Goal: Information Seeking & Learning: Check status

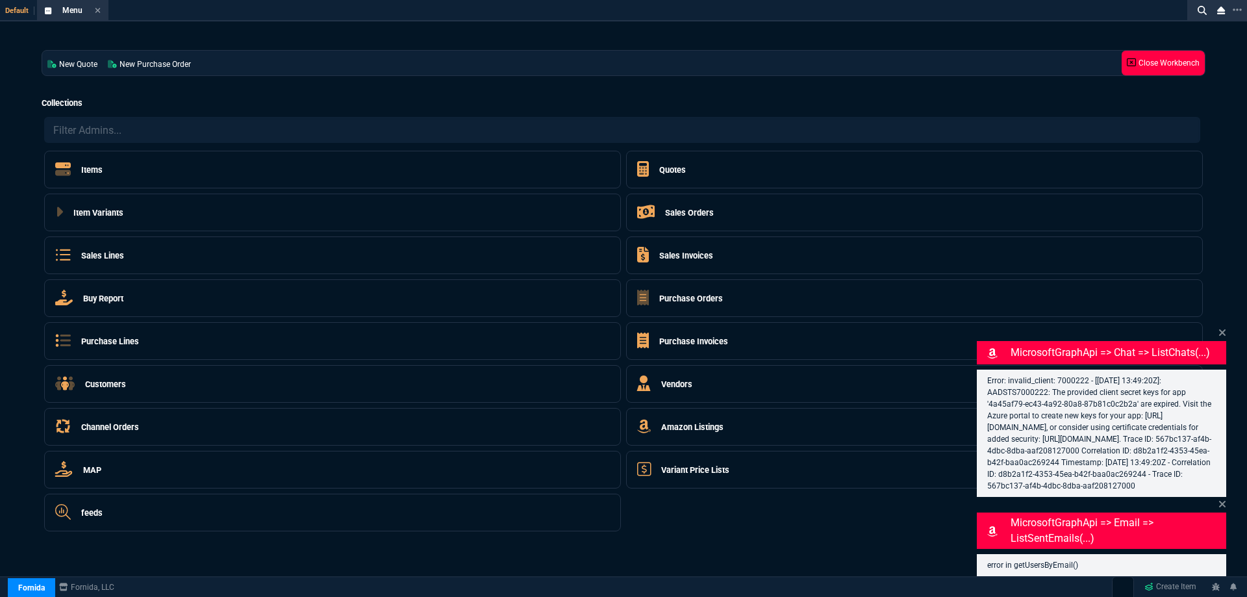
click at [1136, 69] on link "Close Workbench" at bounding box center [1163, 63] width 83 height 25
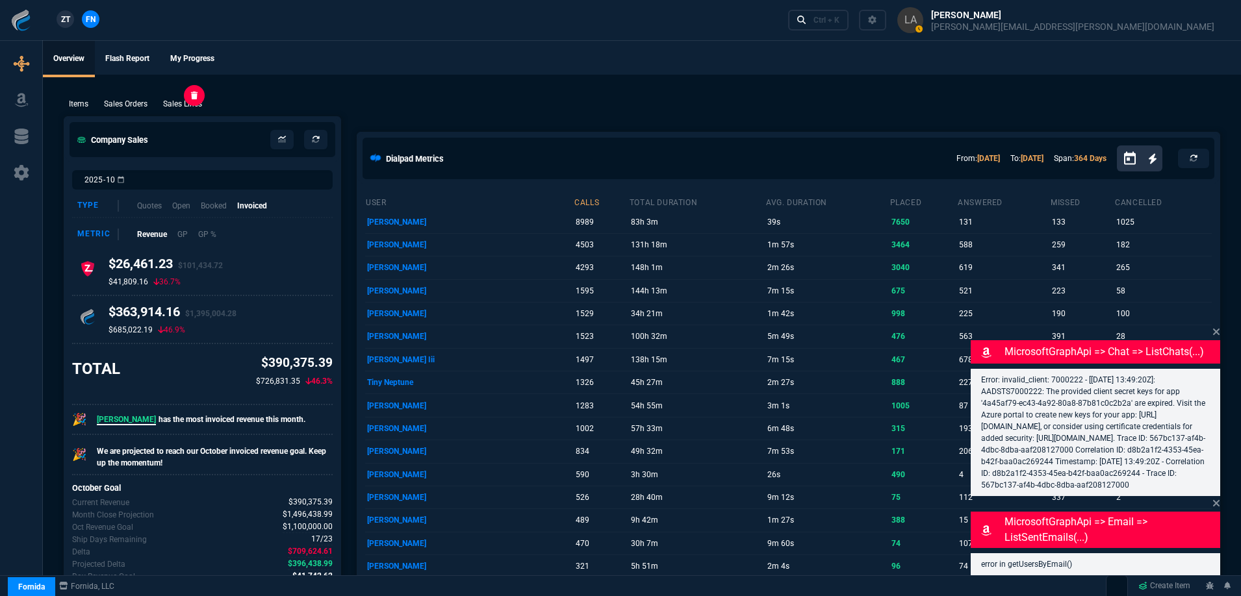
click at [197, 103] on p "Sales Lines" at bounding box center [182, 104] width 39 height 12
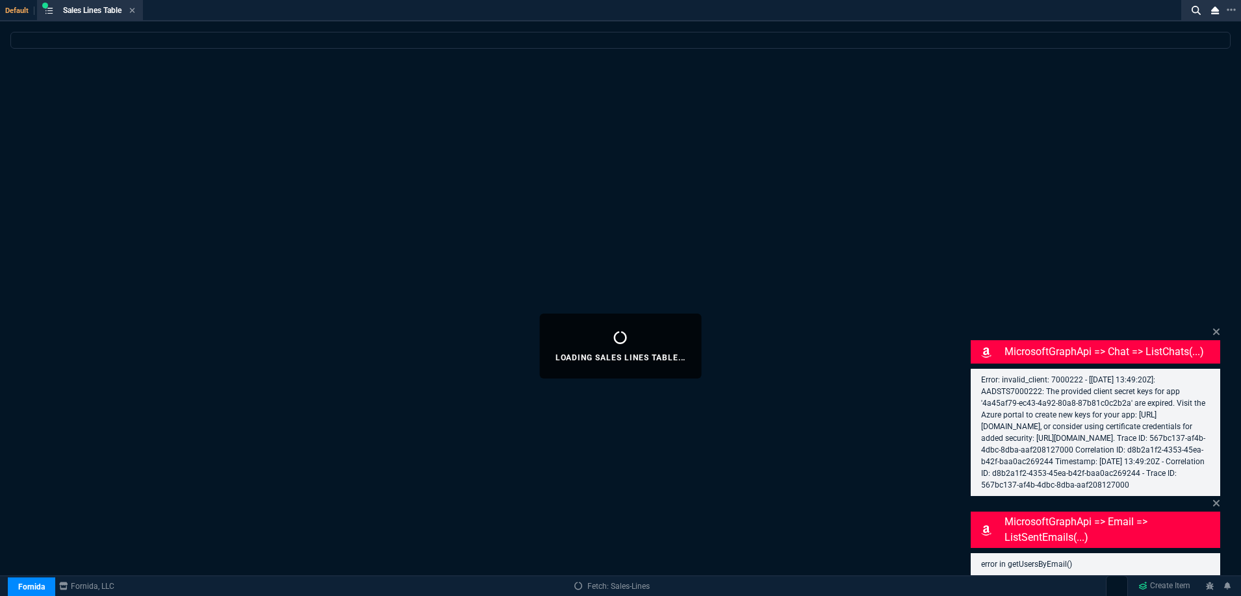
select select
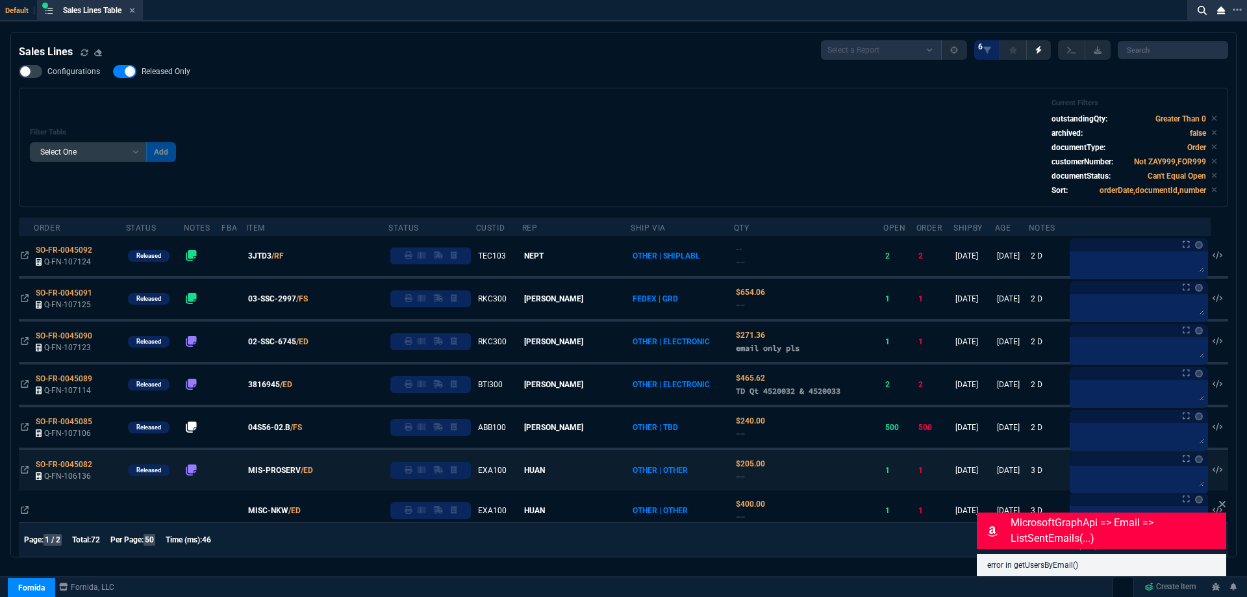
drag, startPoint x: 1220, startPoint y: 507, endPoint x: 1210, endPoint y: 478, distance: 30.2
click at [1220, 507] on icon at bounding box center [1222, 504] width 6 height 6
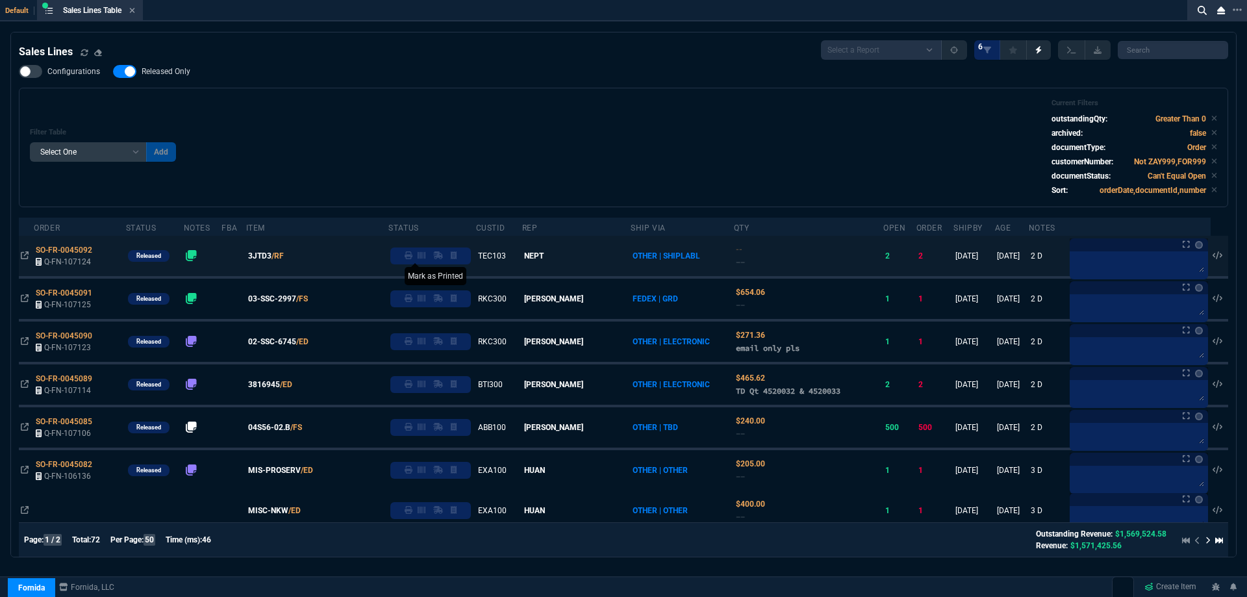
click at [412, 256] on icon at bounding box center [409, 255] width 8 height 8
click at [272, 257] on span "3JTD3" at bounding box center [259, 256] width 23 height 12
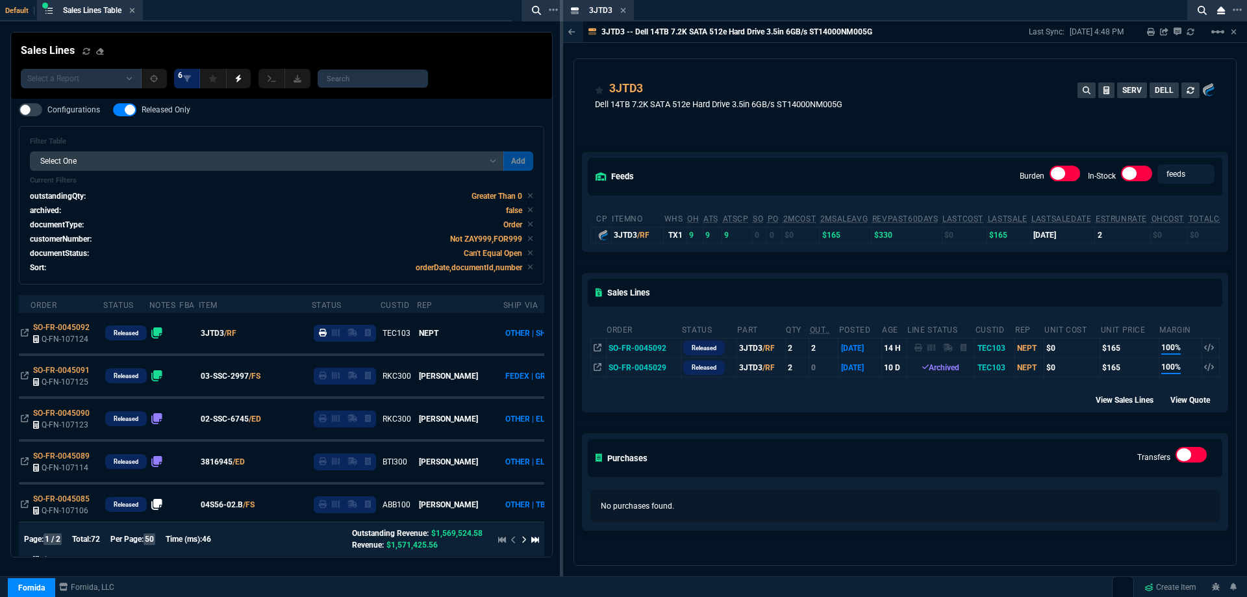
drag, startPoint x: 624, startPoint y: 7, endPoint x: 564, endPoint y: 59, distance: 78.7
click at [624, 7] on icon at bounding box center [623, 10] width 6 height 8
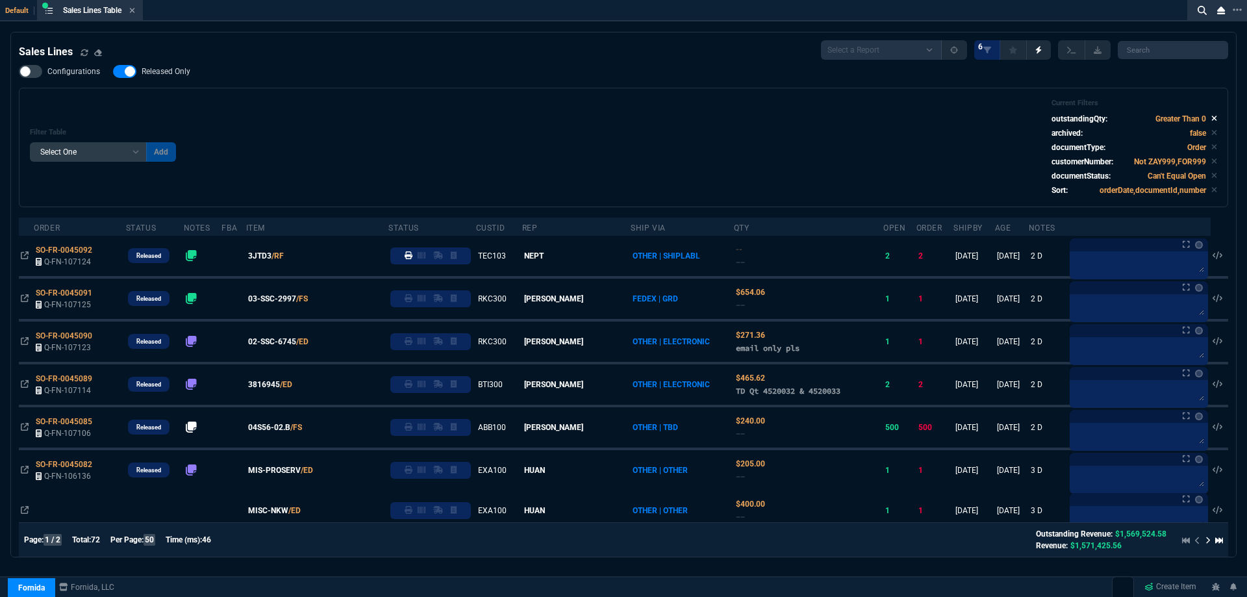
click at [1211, 120] on icon at bounding box center [1214, 118] width 6 height 8
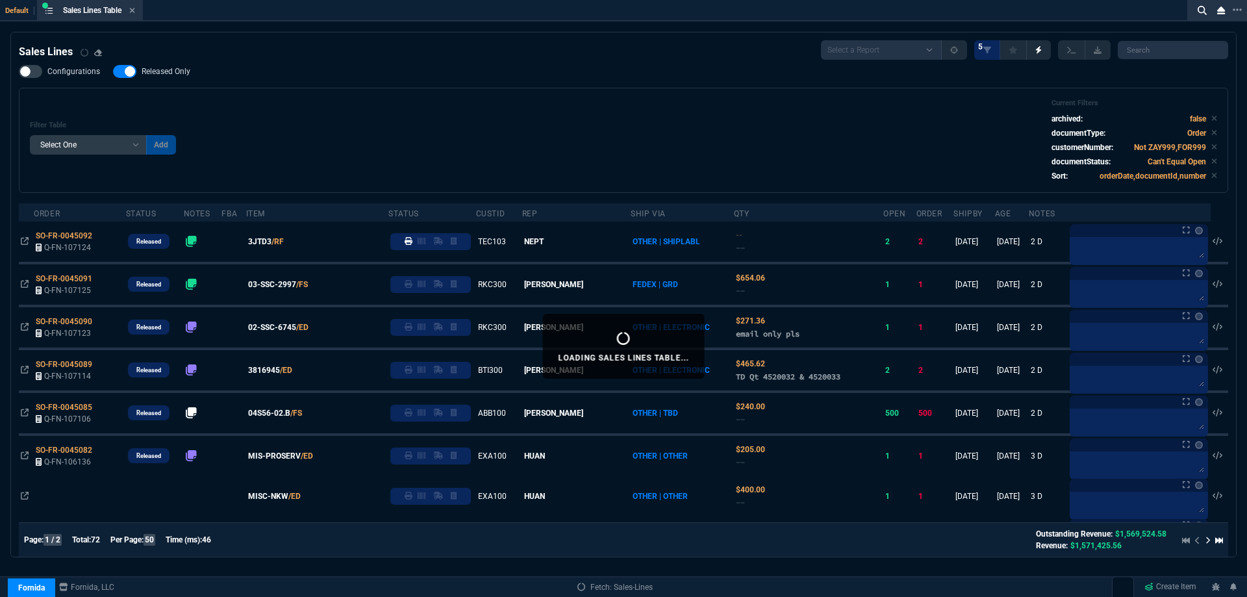
click at [1212, 120] on icon at bounding box center [1214, 118] width 5 height 5
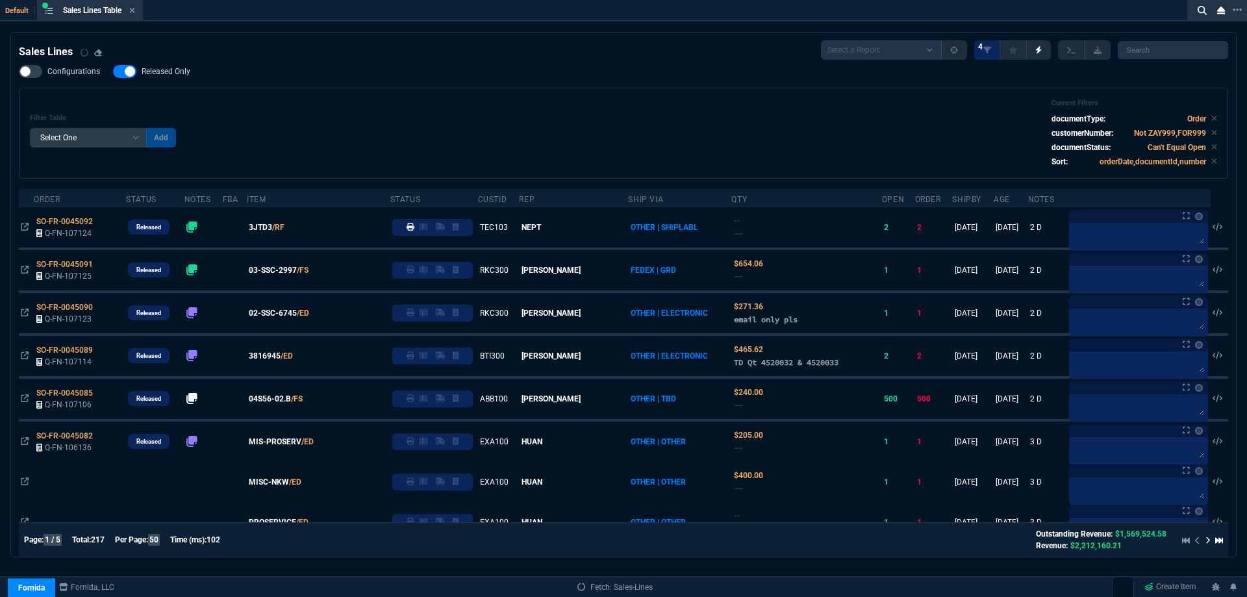
click at [1211, 121] on icon at bounding box center [1214, 118] width 6 height 8
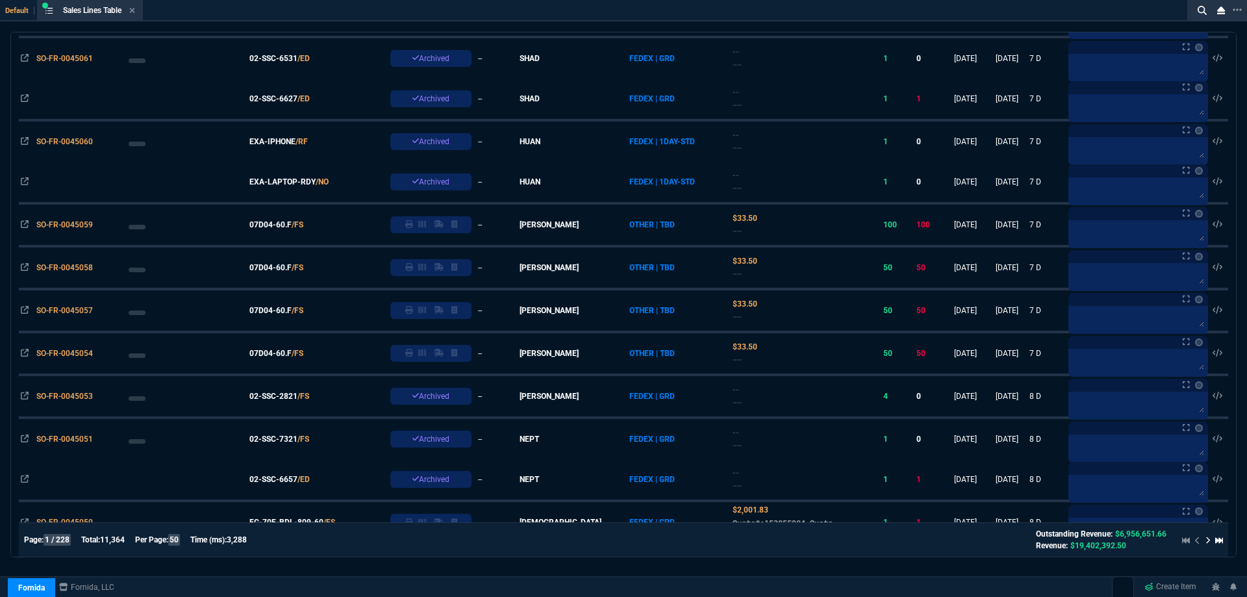
scroll to position [1104, 0]
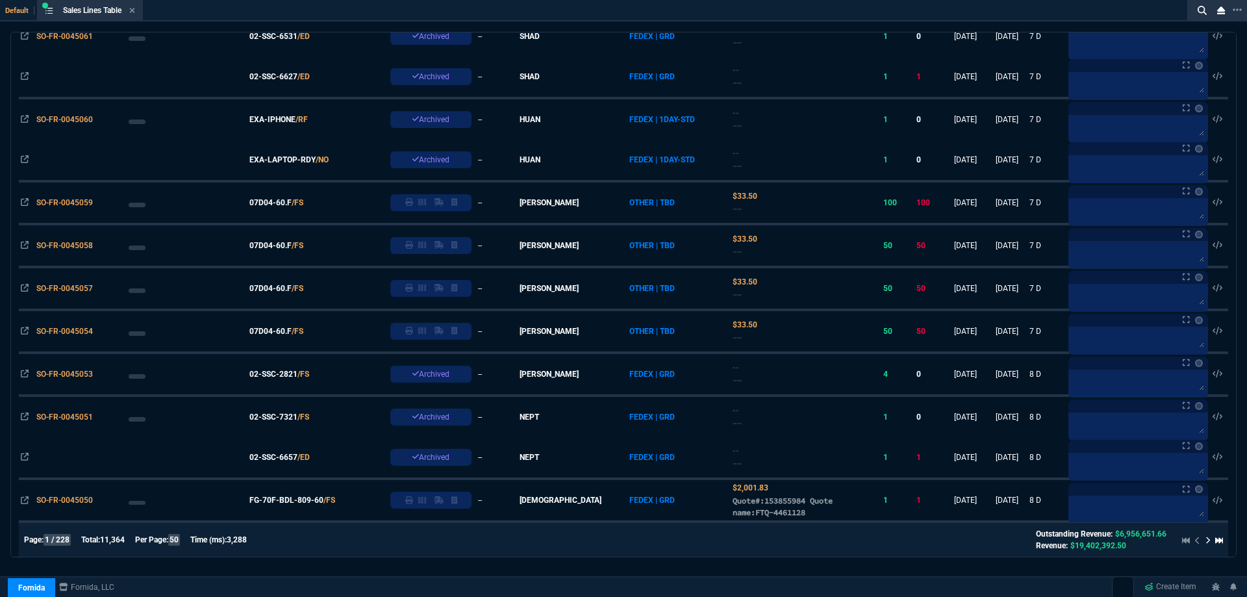
click at [56, 418] on span "SO-FR-0045051" at bounding box center [64, 416] width 57 height 9
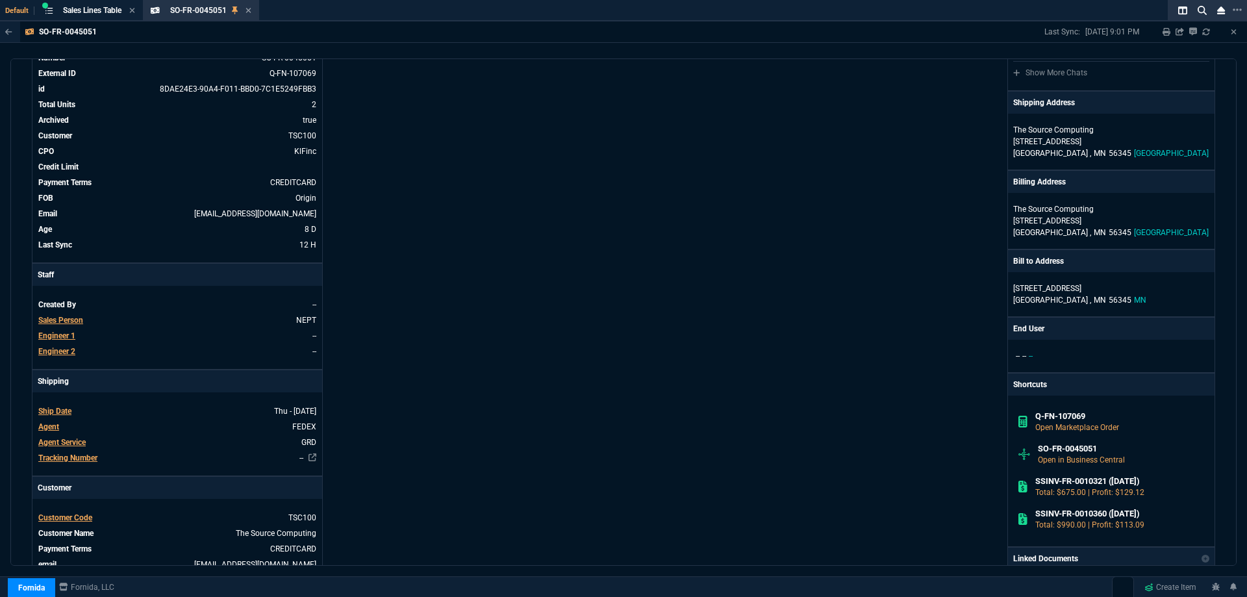
scroll to position [0, 0]
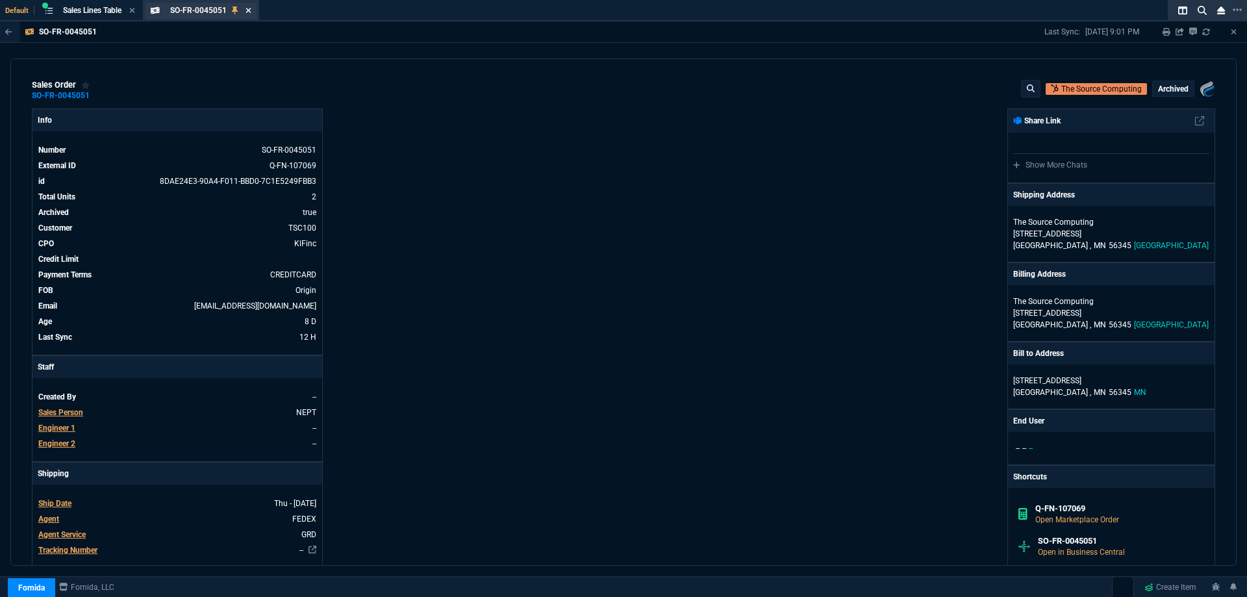
click at [251, 11] on icon at bounding box center [249, 10] width 6 height 8
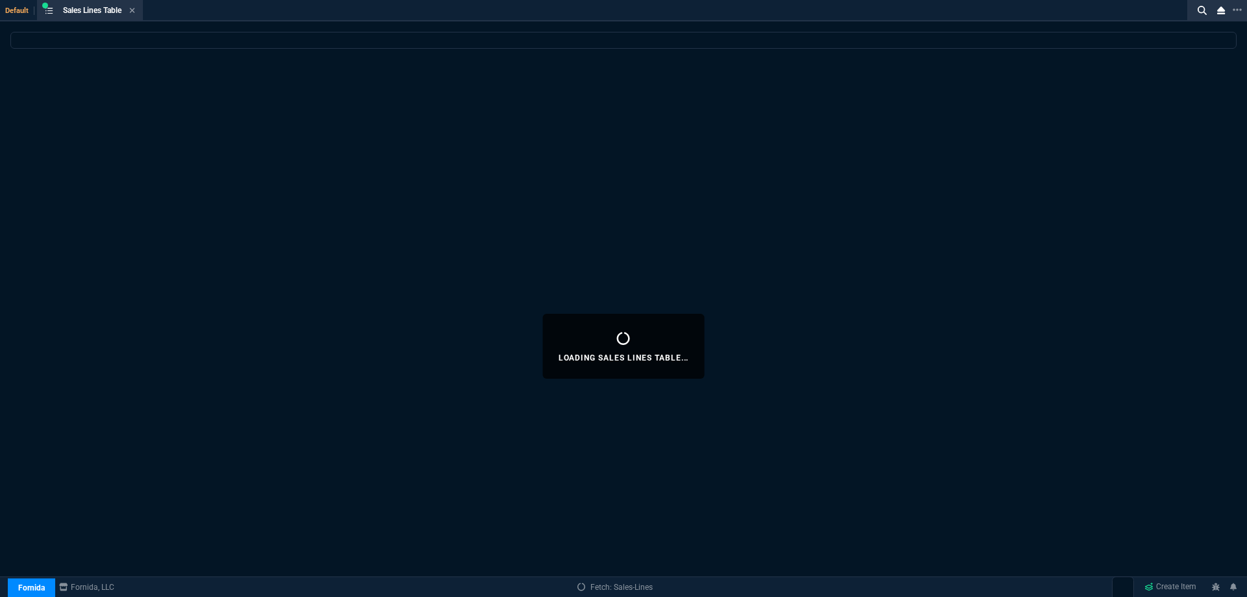
select select
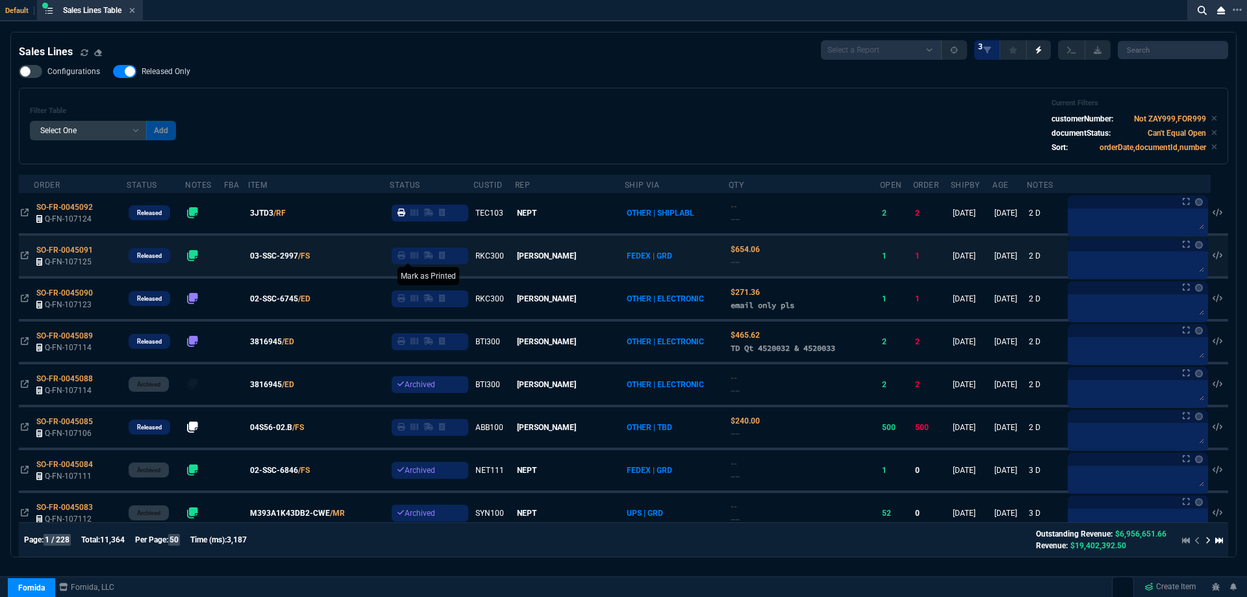
click at [405, 254] on icon at bounding box center [402, 255] width 8 height 8
drag, startPoint x: 280, startPoint y: 216, endPoint x: 290, endPoint y: 218, distance: 10.1
click at [273, 216] on span "3JTD3" at bounding box center [261, 213] width 23 height 12
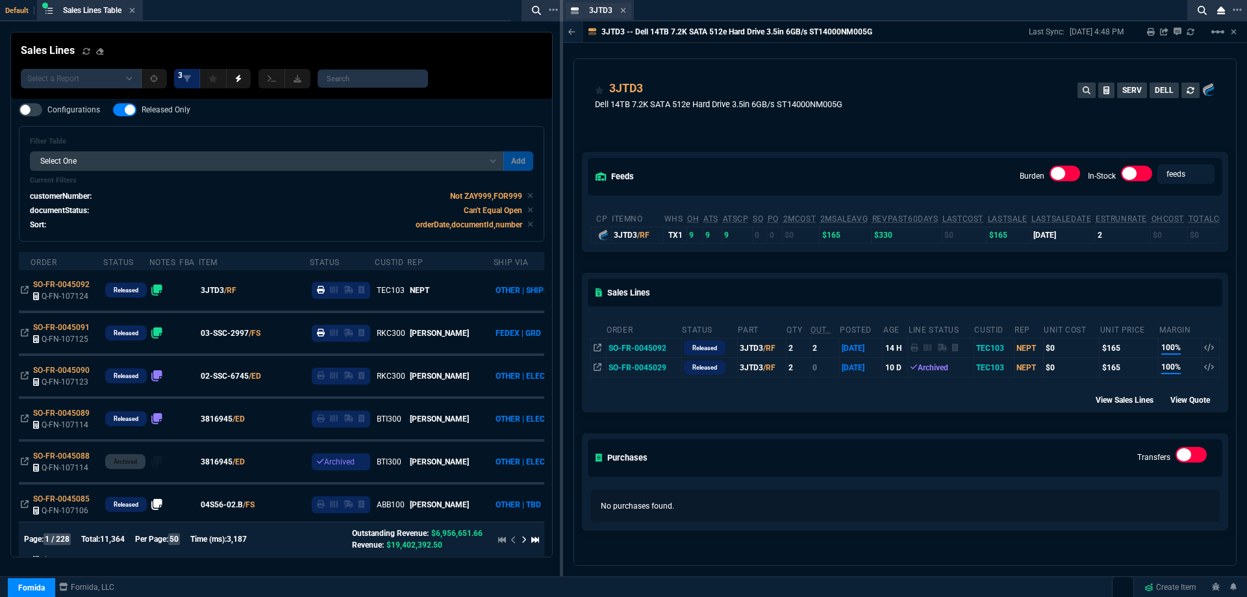
click at [619, 9] on div "3JTD3 Item" at bounding box center [607, 10] width 37 height 11
click at [622, 12] on icon at bounding box center [623, 10] width 6 height 8
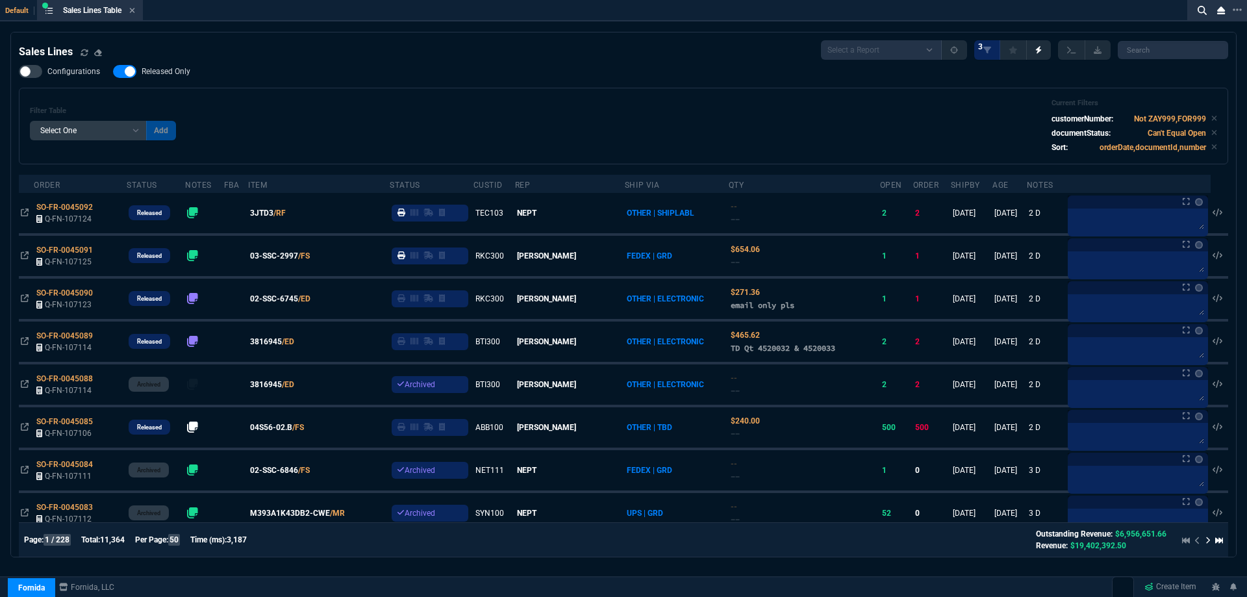
click at [154, 76] on span "Released Only" at bounding box center [166, 71] width 49 height 10
click at [113, 72] on input "Released Only" at bounding box center [112, 71] width 1 height 1
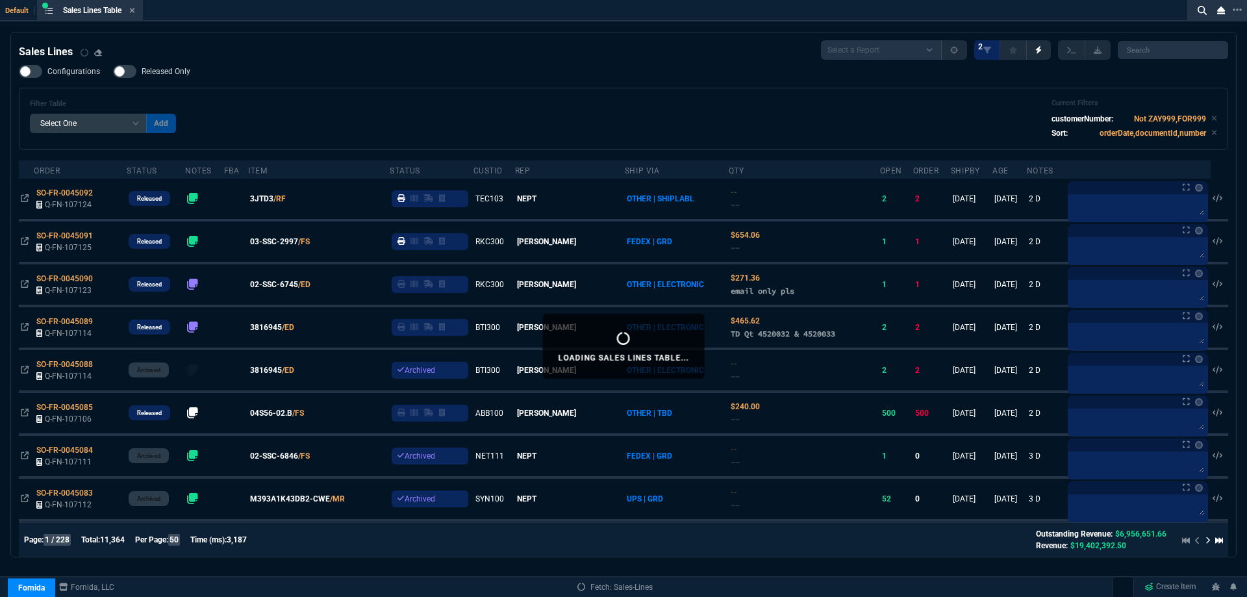
click at [155, 72] on span "Released Only" at bounding box center [166, 71] width 49 height 10
click at [113, 72] on input "Released Only" at bounding box center [112, 71] width 1 height 1
checkbox input "true"
click at [326, 75] on div "Configurations Released Only Filter Table Select One Add Filter () Age () ATS (…" at bounding box center [624, 107] width 1210 height 85
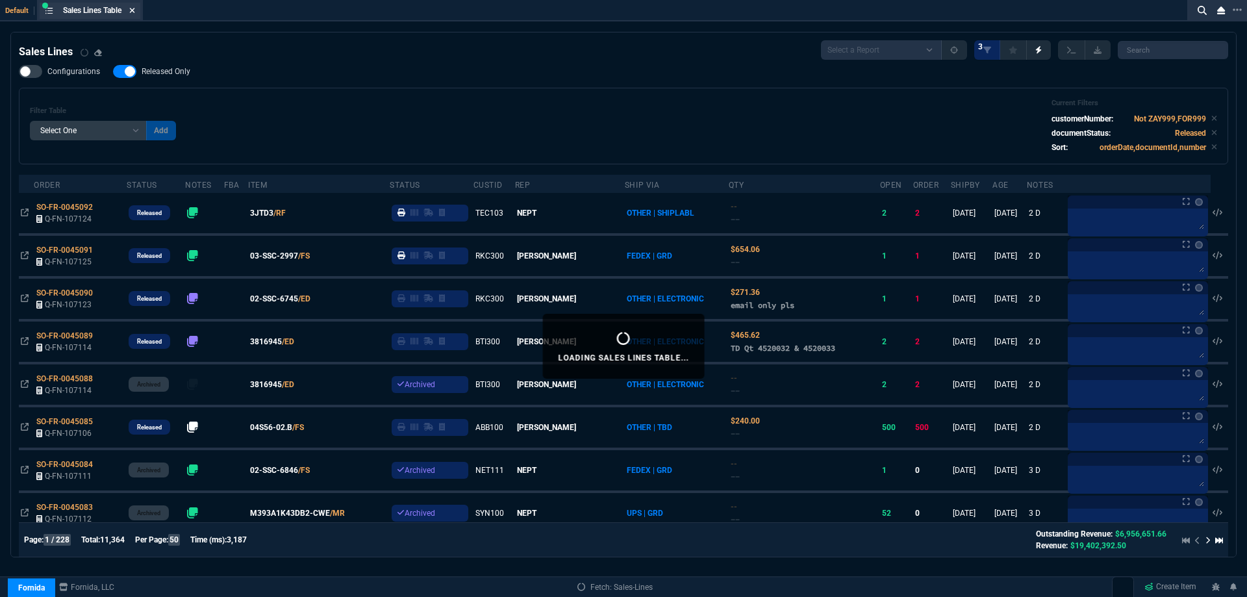
click at [133, 10] on icon at bounding box center [132, 10] width 6 height 8
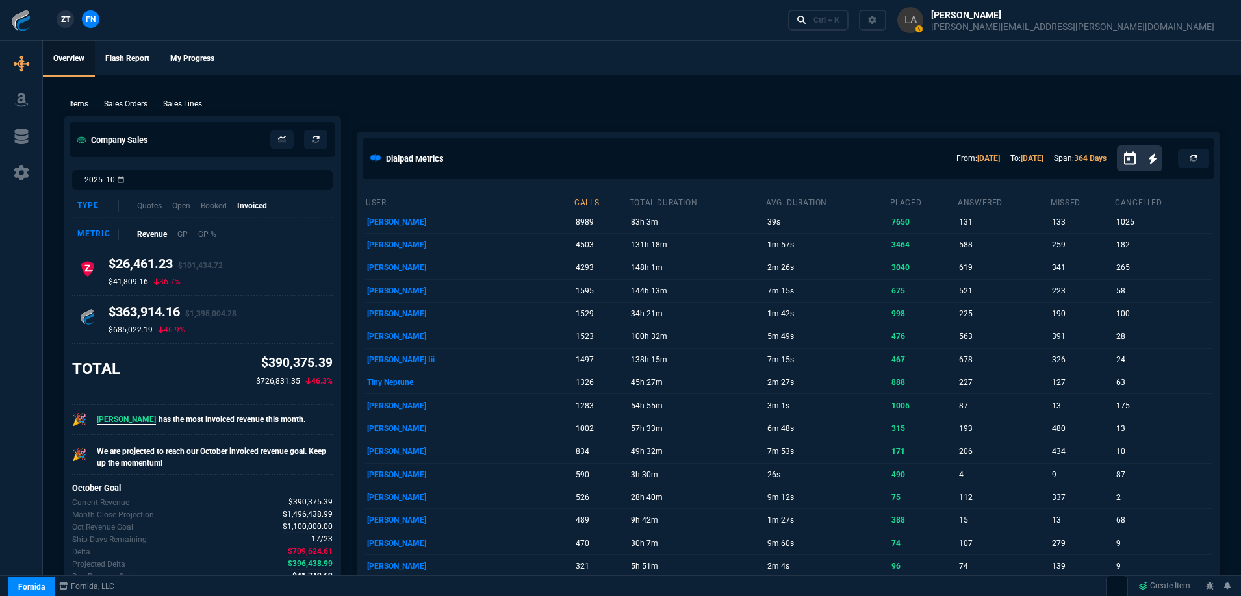
click at [61, 17] on span "ZT" at bounding box center [65, 20] width 9 height 12
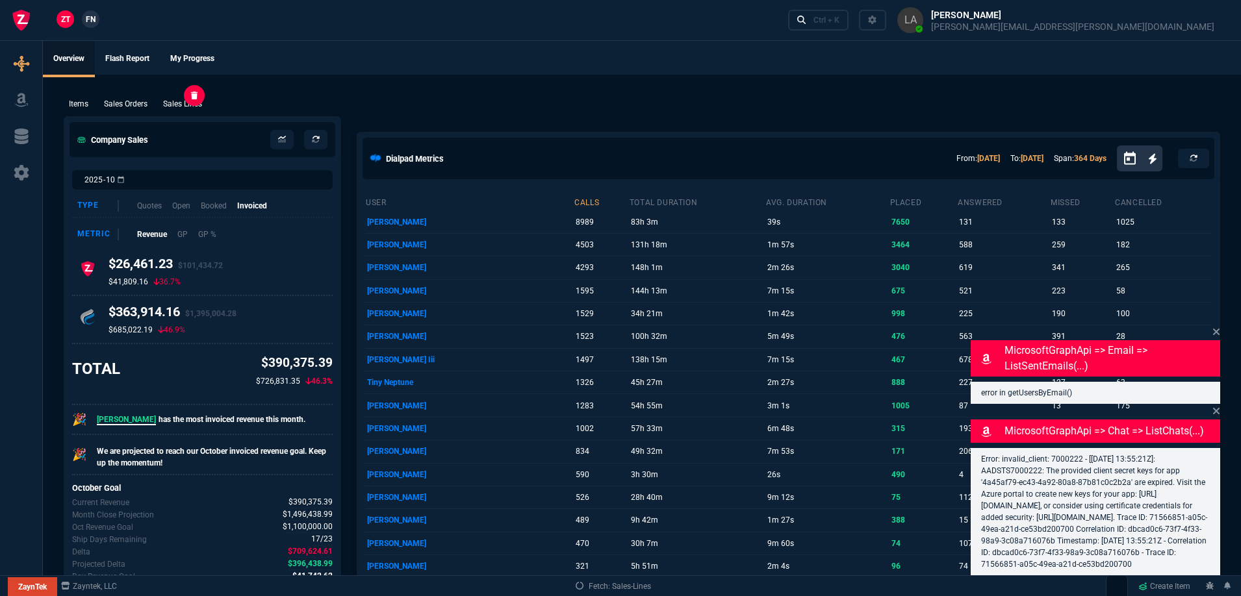
click at [177, 101] on p "Sales Lines" at bounding box center [182, 104] width 39 height 12
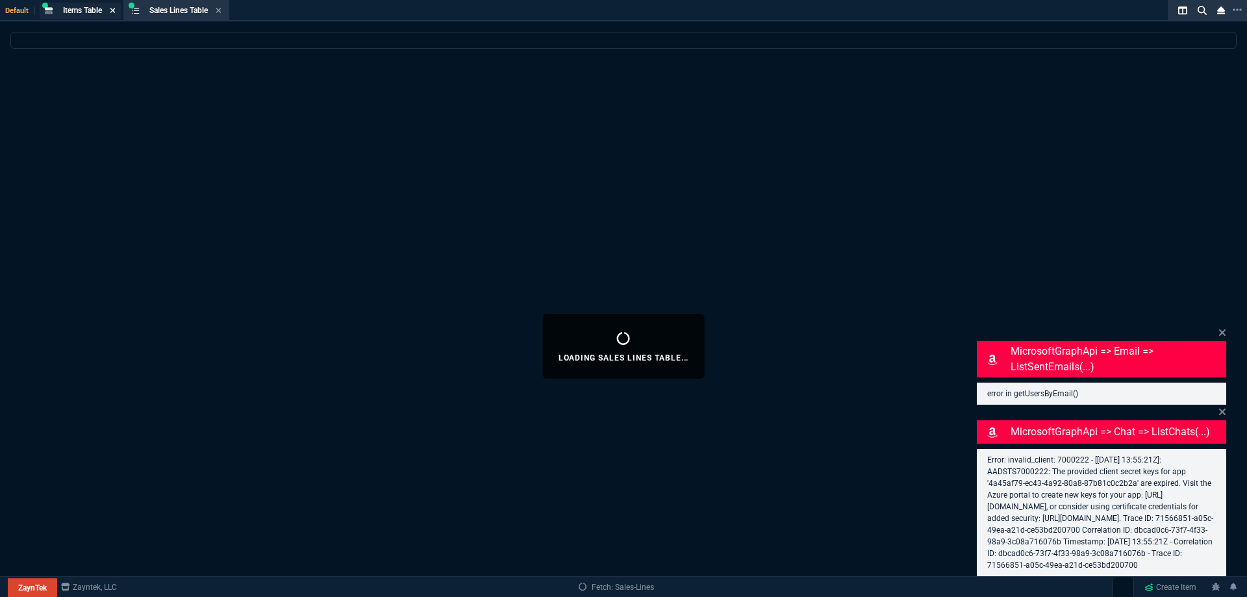
click at [113, 12] on icon at bounding box center [112, 10] width 5 height 5
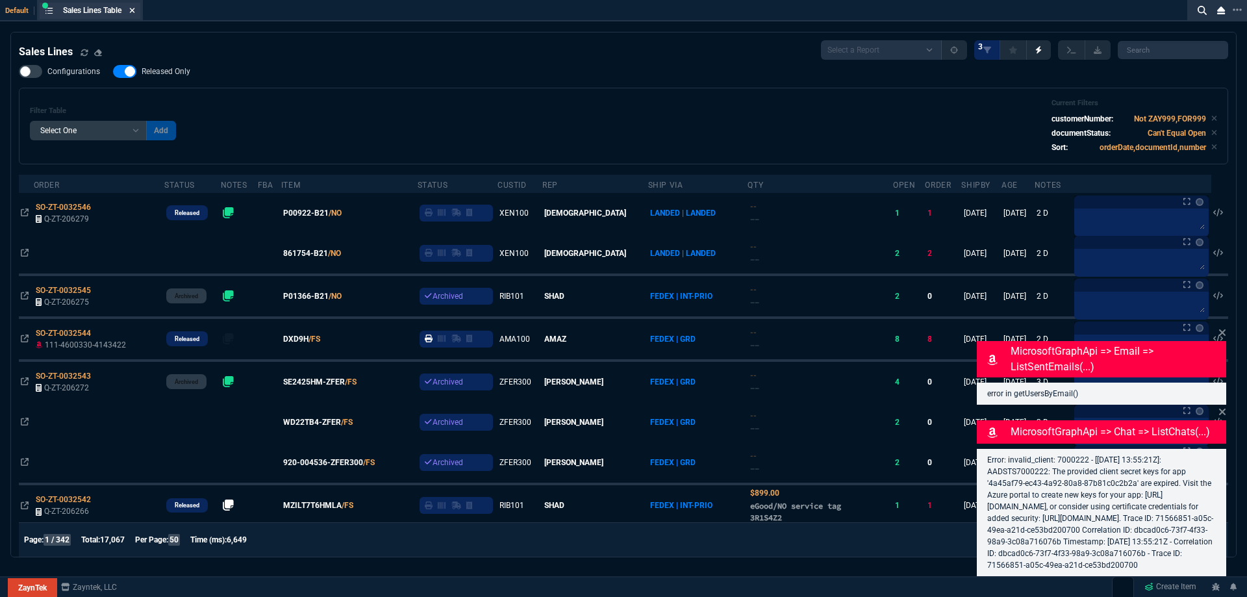
click at [133, 12] on icon at bounding box center [132, 10] width 5 height 5
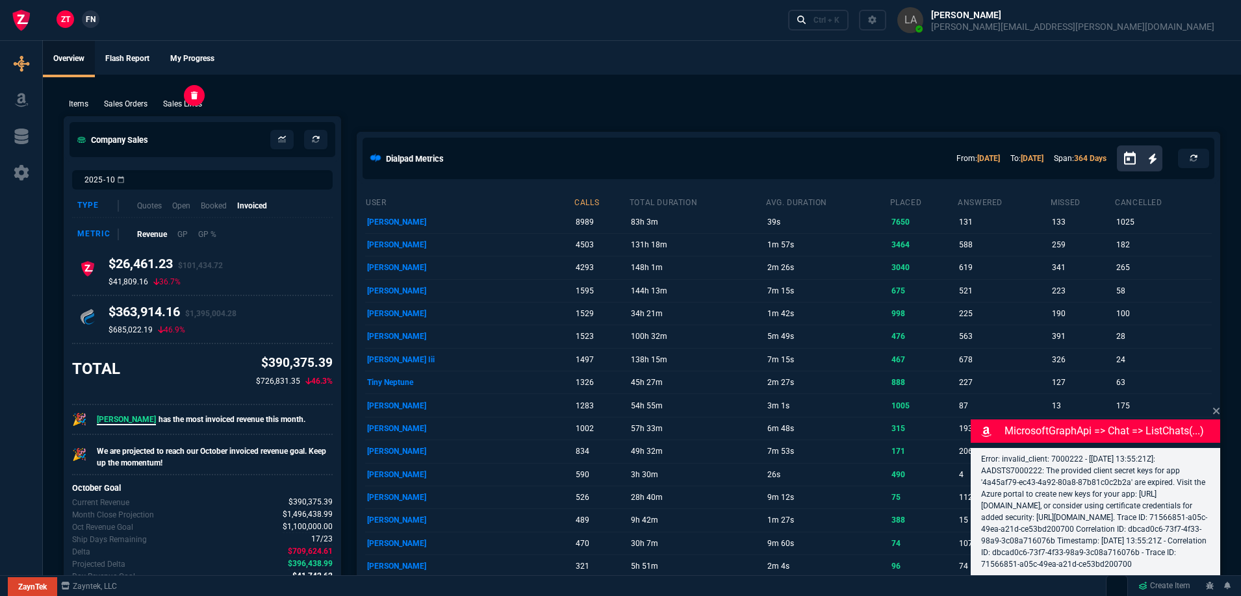
click at [186, 103] on p "Sales Lines" at bounding box center [182, 104] width 39 height 12
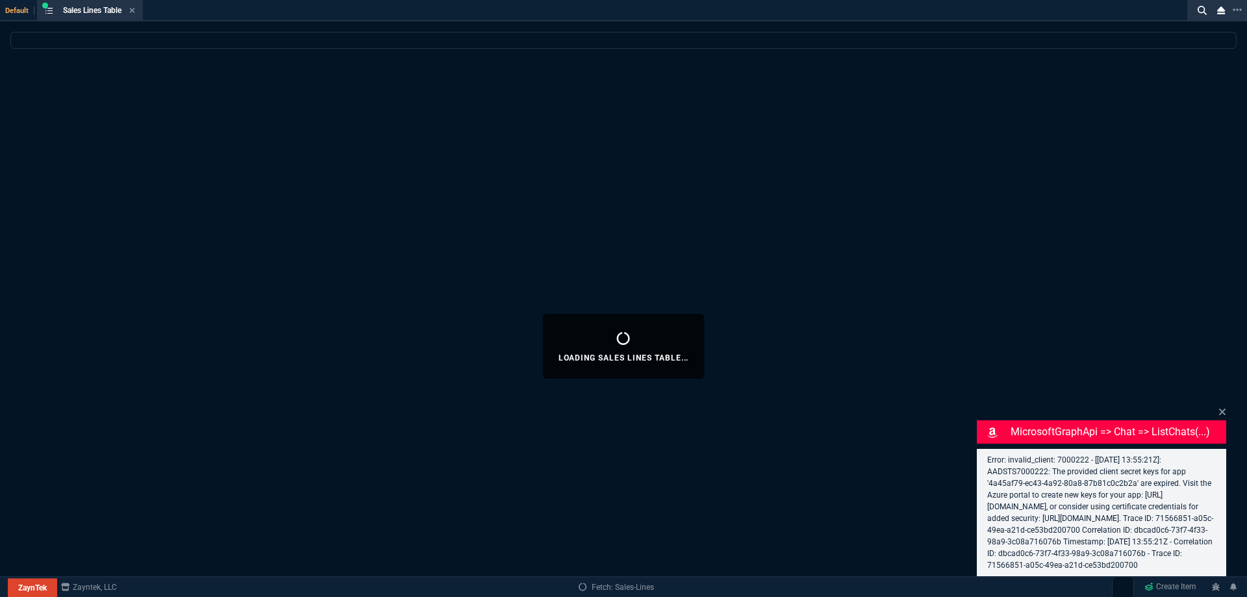
select select
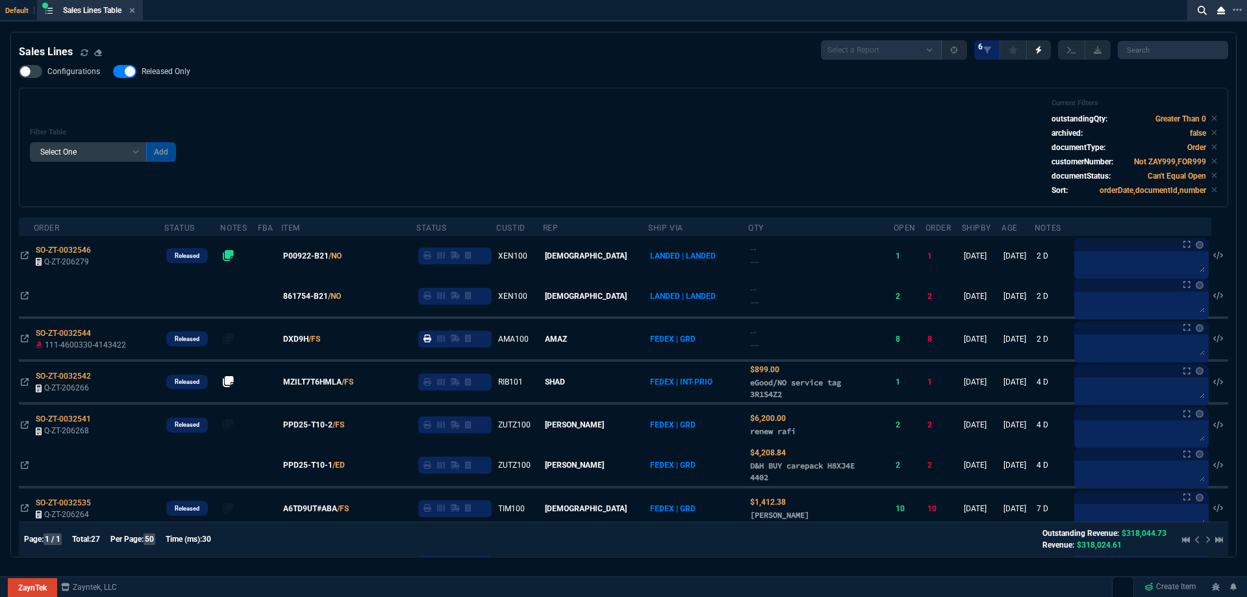
click at [143, 74] on span "Released Only" at bounding box center [166, 71] width 49 height 10
click at [113, 72] on input "Released Only" at bounding box center [112, 71] width 1 height 1
checkbox input "false"
click at [451, 105] on div "Filter Table Select One Add Filter () Age () ATS () Cond (itemVariantCode) Cust…" at bounding box center [623, 147] width 1187 height 97
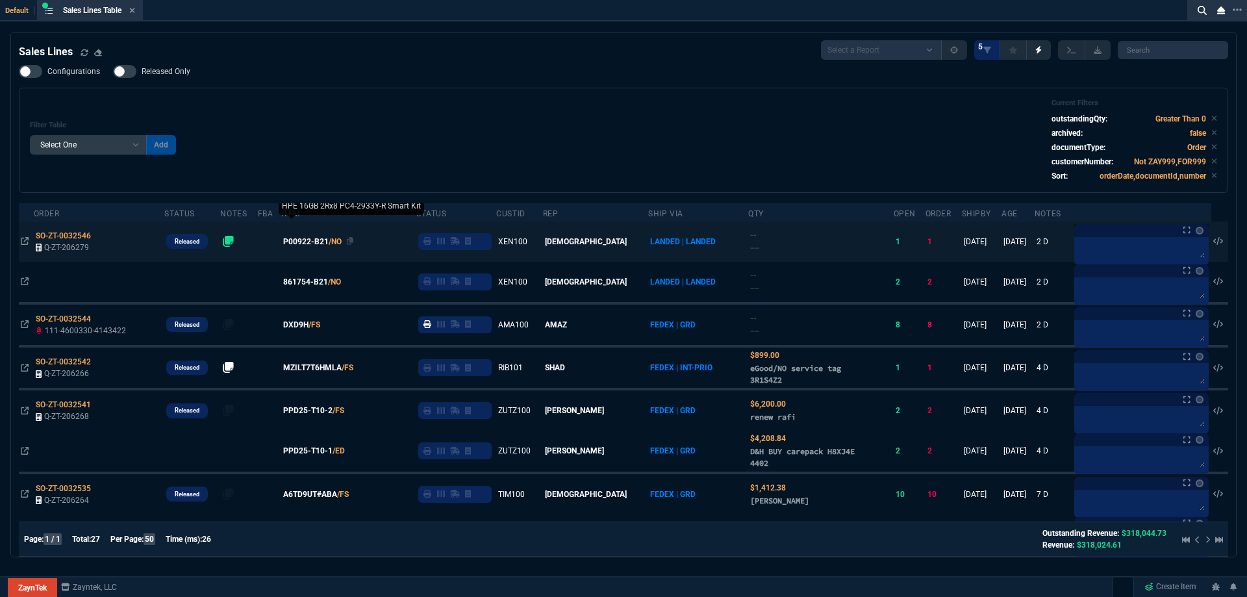
click at [311, 244] on span "P00922-B21" at bounding box center [305, 242] width 45 height 12
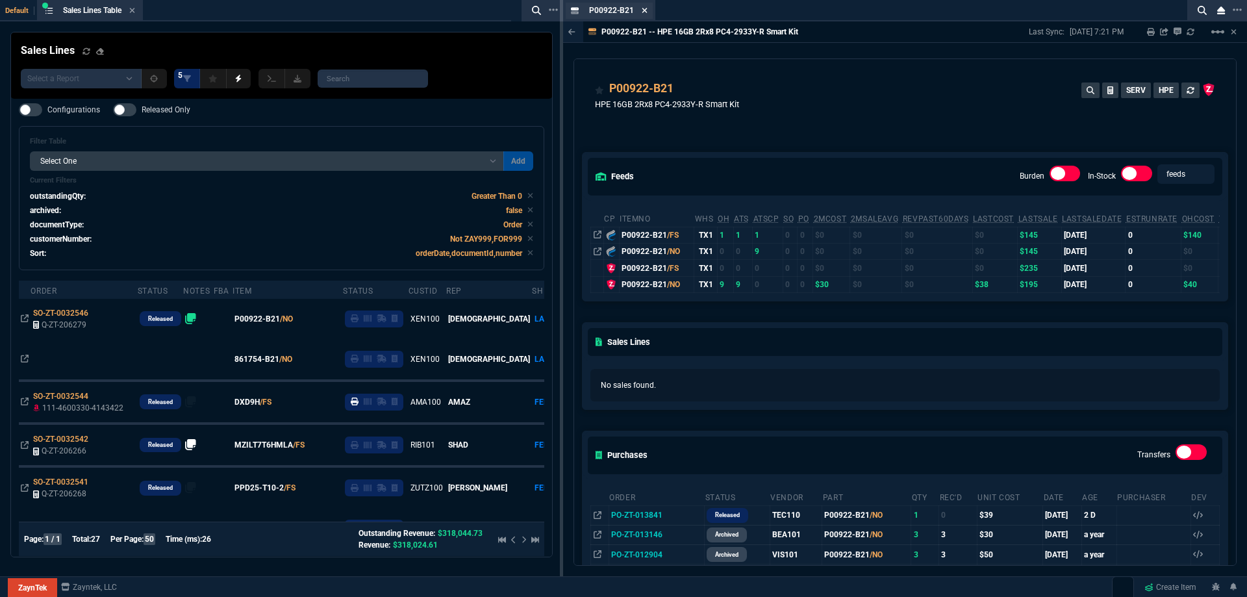
click at [645, 12] on icon at bounding box center [645, 10] width 6 height 8
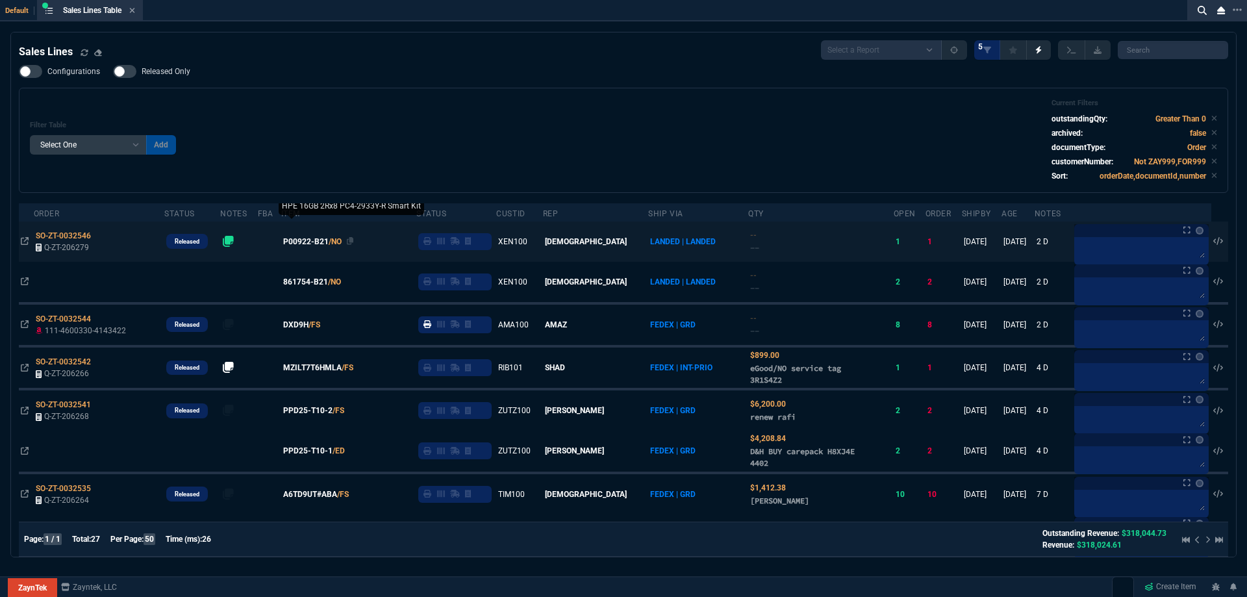
click at [306, 243] on span "P00922-B21" at bounding box center [305, 242] width 45 height 12
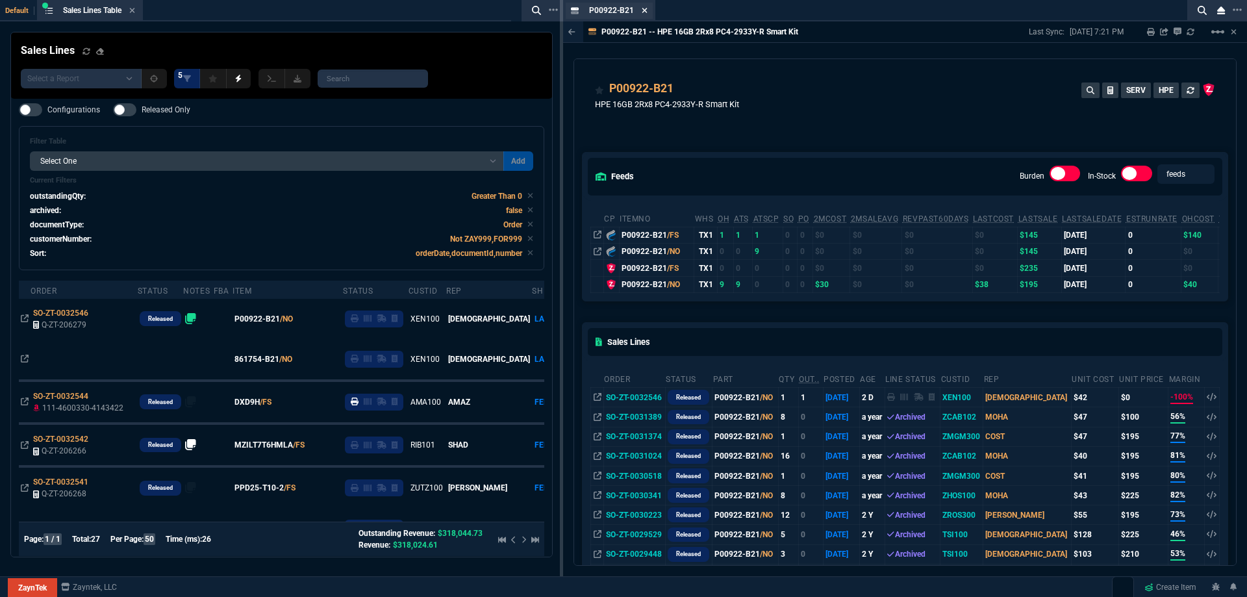
click at [644, 12] on icon at bounding box center [645, 10] width 6 height 8
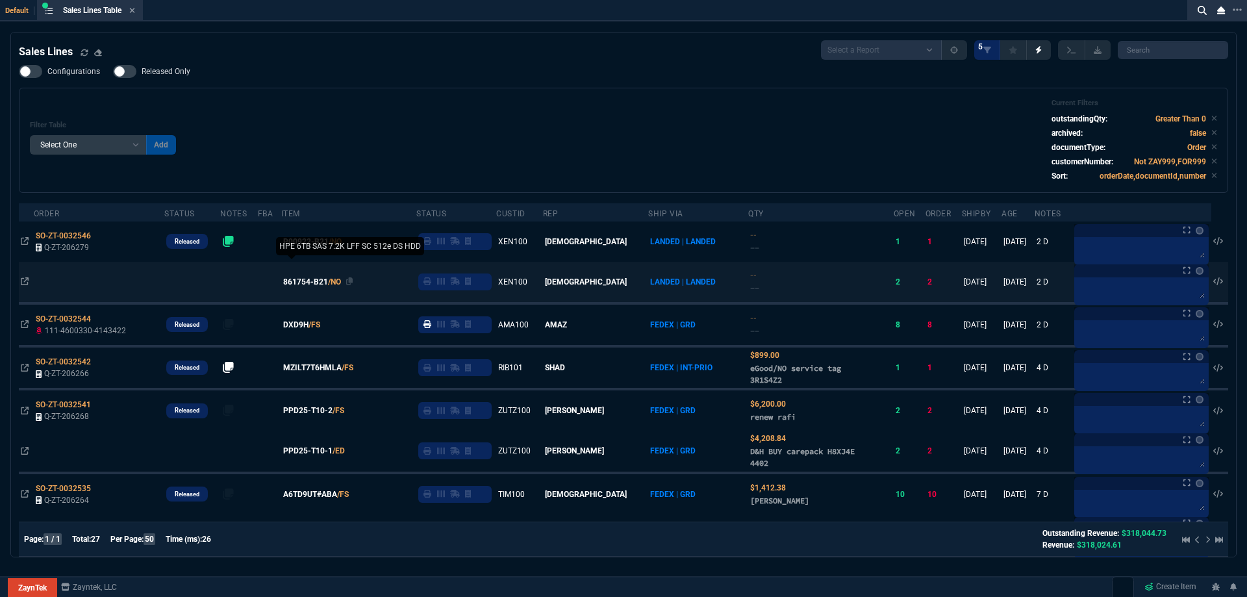
click at [318, 287] on span "861754-B21" at bounding box center [305, 282] width 45 height 12
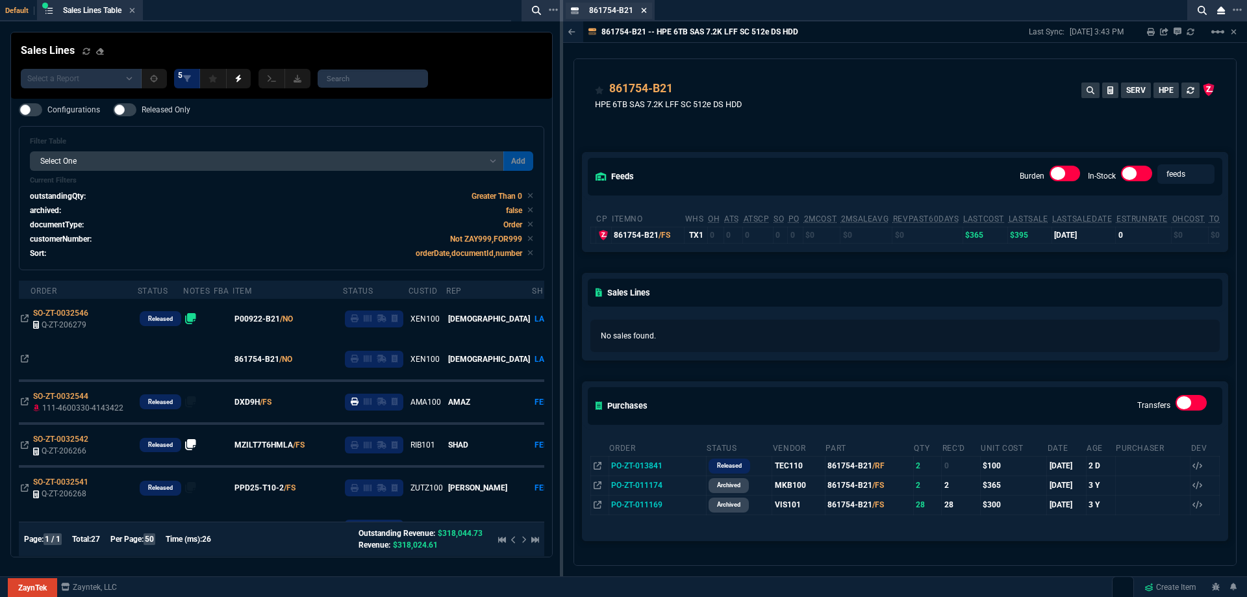
click at [642, 9] on icon at bounding box center [644, 10] width 5 height 5
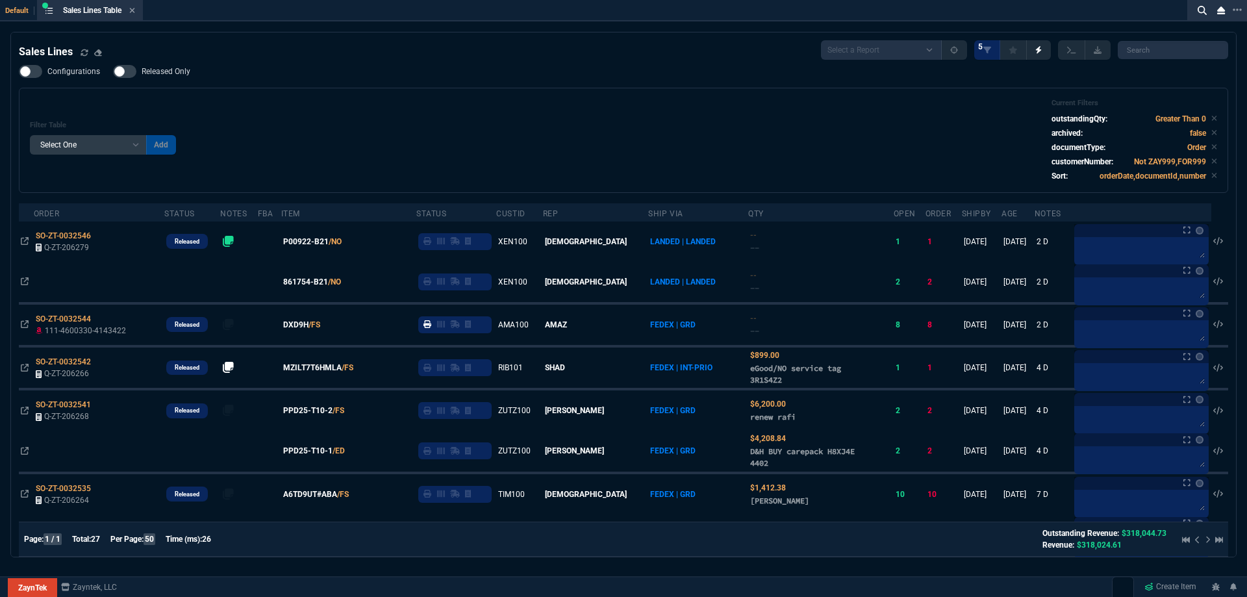
drag, startPoint x: 135, startPoint y: 10, endPoint x: 214, endPoint y: 25, distance: 80.0
click at [135, 10] on icon at bounding box center [132, 10] width 5 height 5
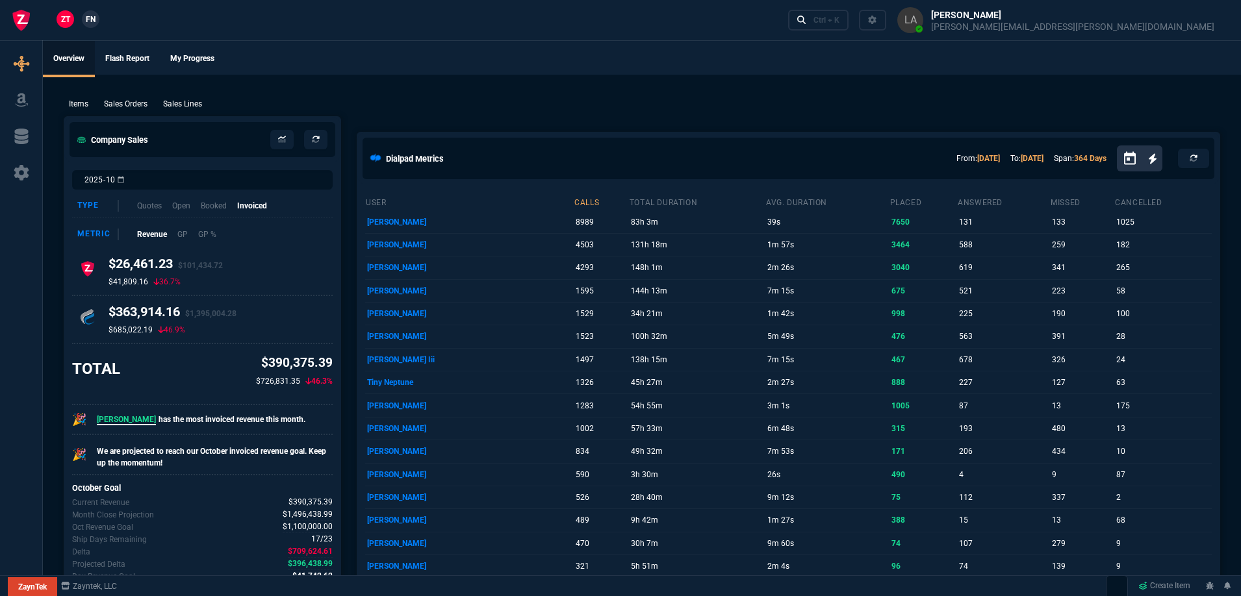
click at [85, 21] on link "FN" at bounding box center [91, 19] width 18 height 18
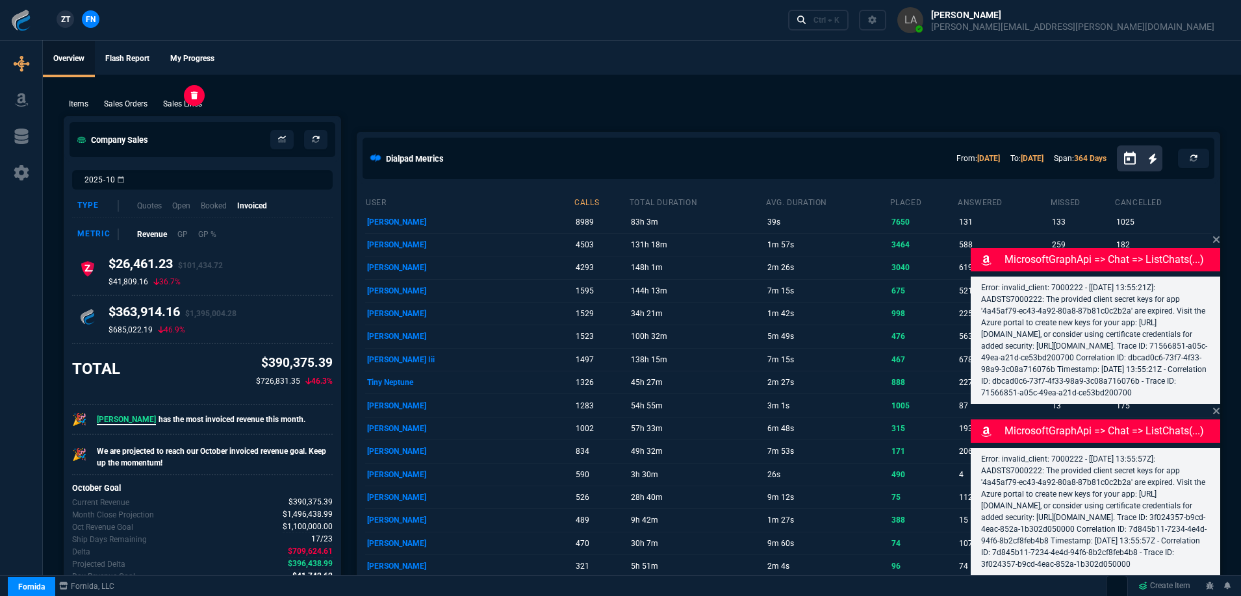
click at [198, 106] on p "Sales Lines" at bounding box center [182, 104] width 39 height 12
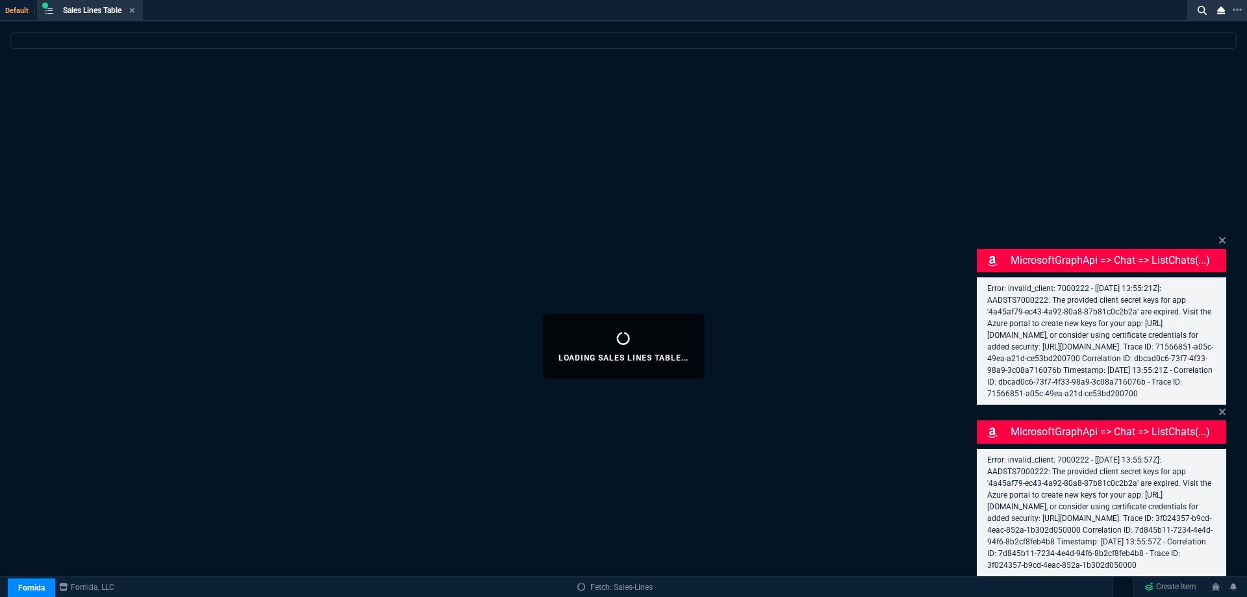
select select
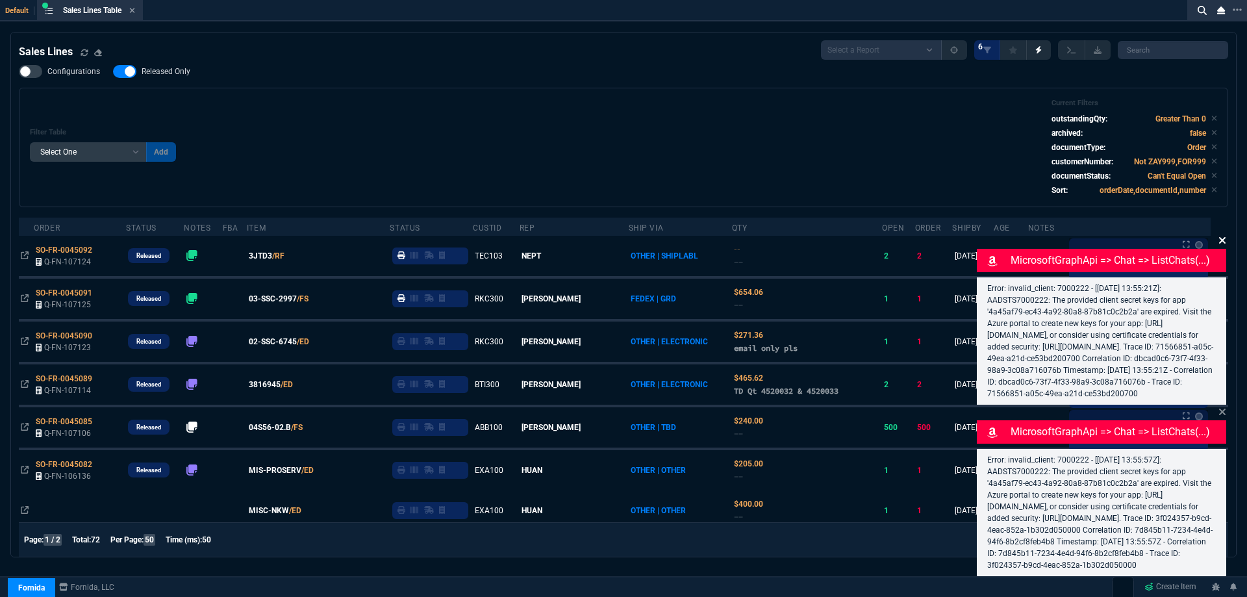
click at [1223, 235] on icon at bounding box center [1223, 240] width 8 height 10
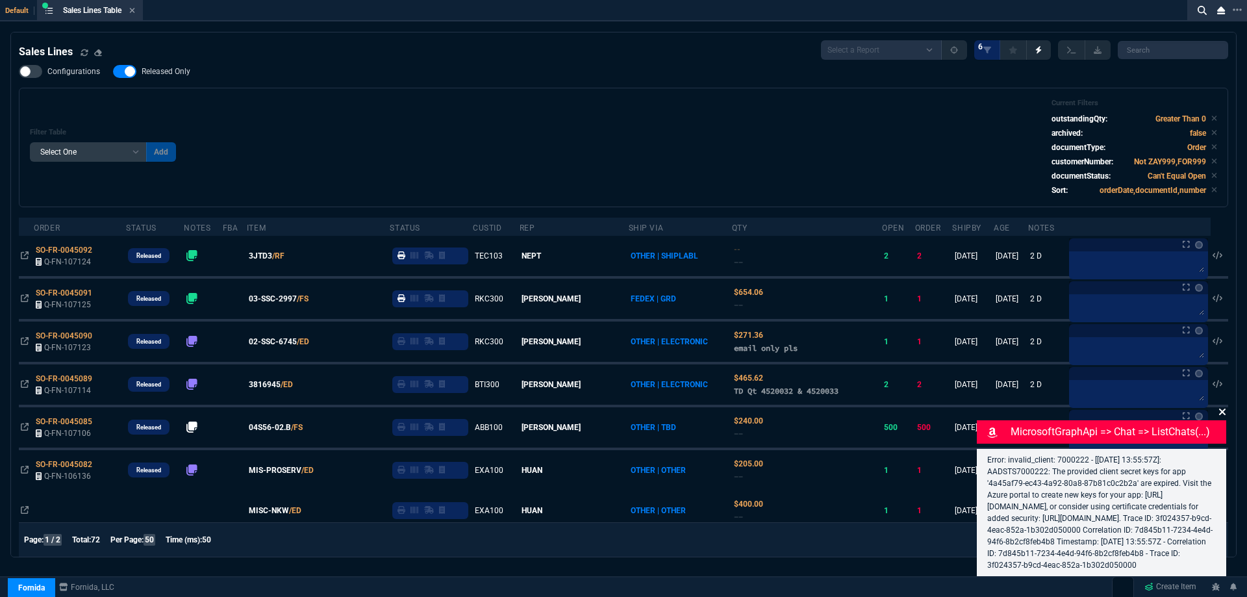
click at [1225, 407] on icon at bounding box center [1223, 412] width 8 height 10
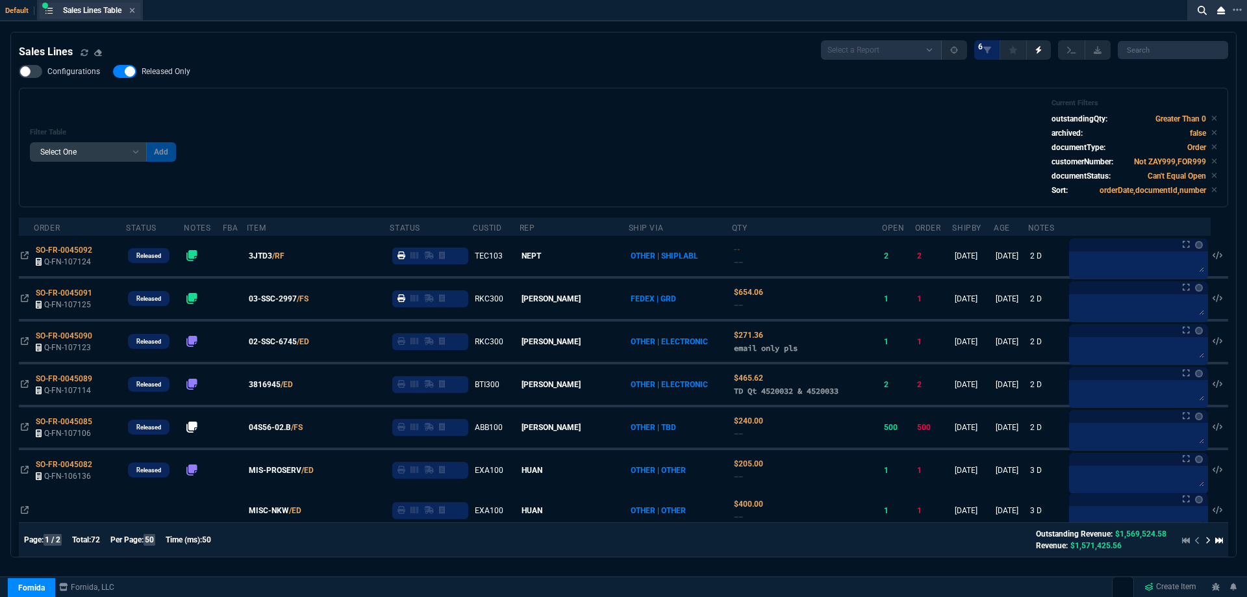
click at [128, 6] on div "Sales Lines Table Sales Line" at bounding box center [99, 10] width 72 height 11
click at [129, 6] on div "Sales Lines Table Sales Line" at bounding box center [99, 10] width 72 height 11
click at [169, 73] on span "Released Only" at bounding box center [166, 71] width 49 height 10
click at [113, 72] on input "Released Only" at bounding box center [112, 71] width 1 height 1
checkbox input "false"
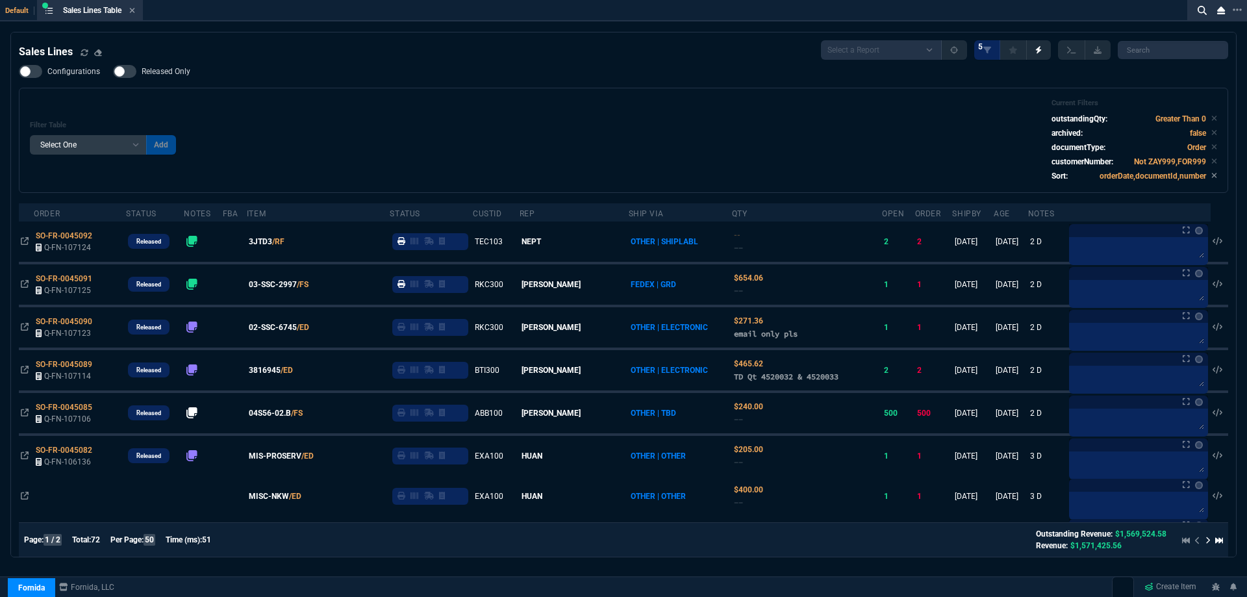
drag, startPoint x: 282, startPoint y: 245, endPoint x: 359, endPoint y: 253, distance: 77.8
click at [272, 245] on span "3JTD3" at bounding box center [260, 242] width 23 height 12
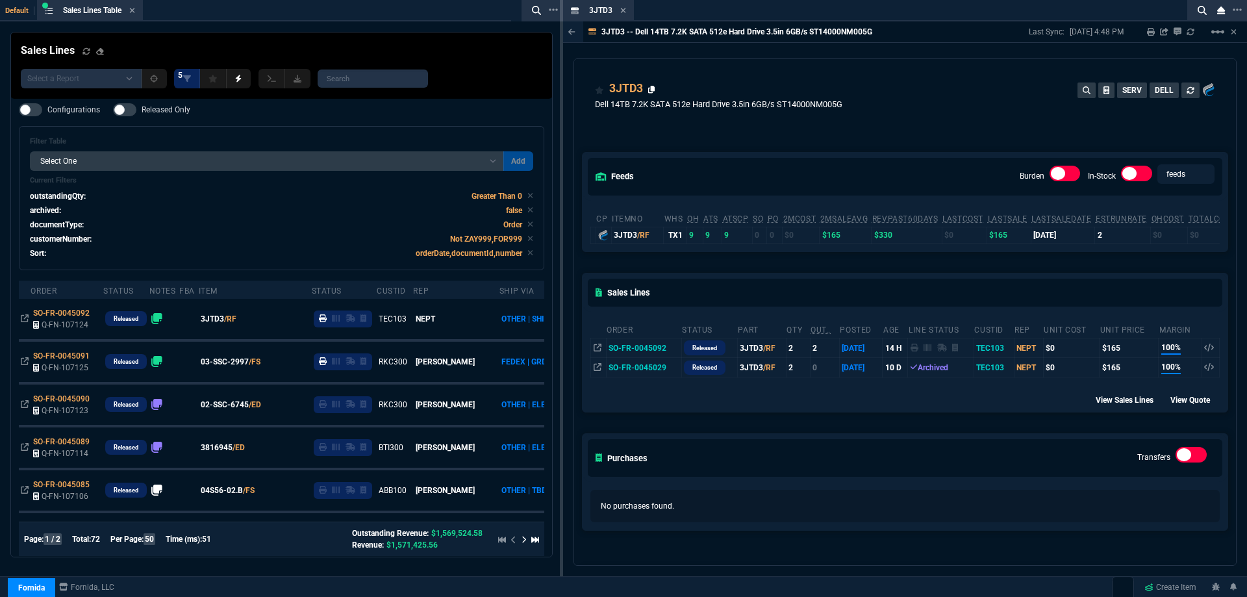
click at [653, 89] on icon at bounding box center [651, 90] width 7 height 8
click at [603, 120] on icon at bounding box center [603, 119] width 7 height 8
drag, startPoint x: 626, startPoint y: 11, endPoint x: 364, endPoint y: 125, distance: 285.1
click at [626, 11] on icon at bounding box center [623, 10] width 6 height 8
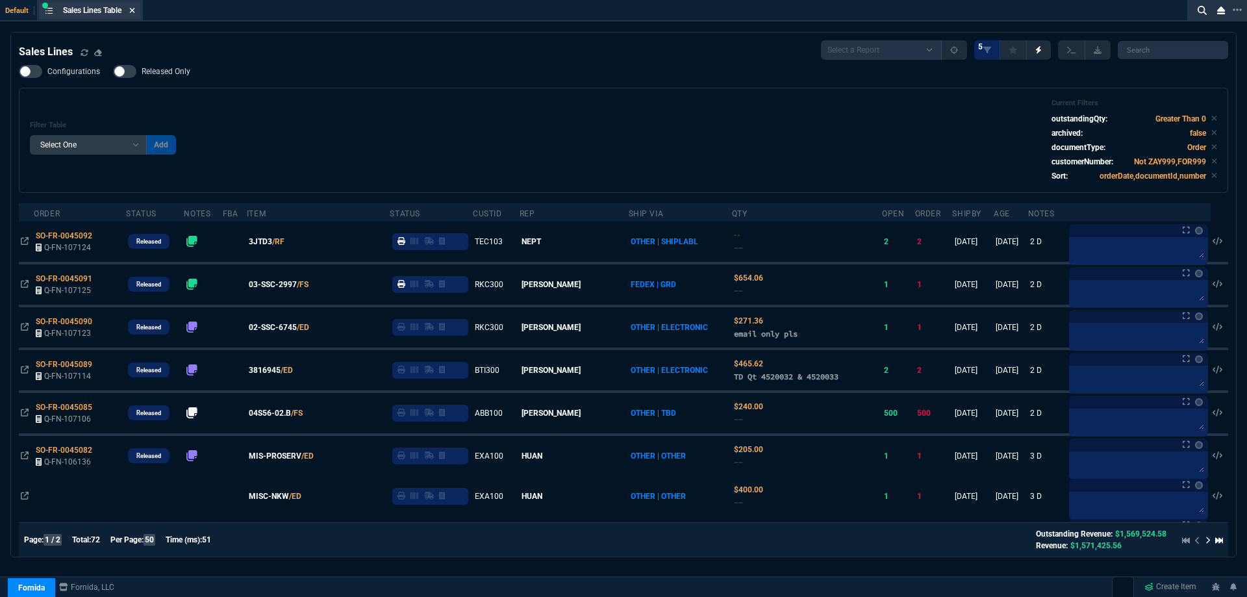
click at [135, 14] on icon at bounding box center [132, 10] width 6 height 8
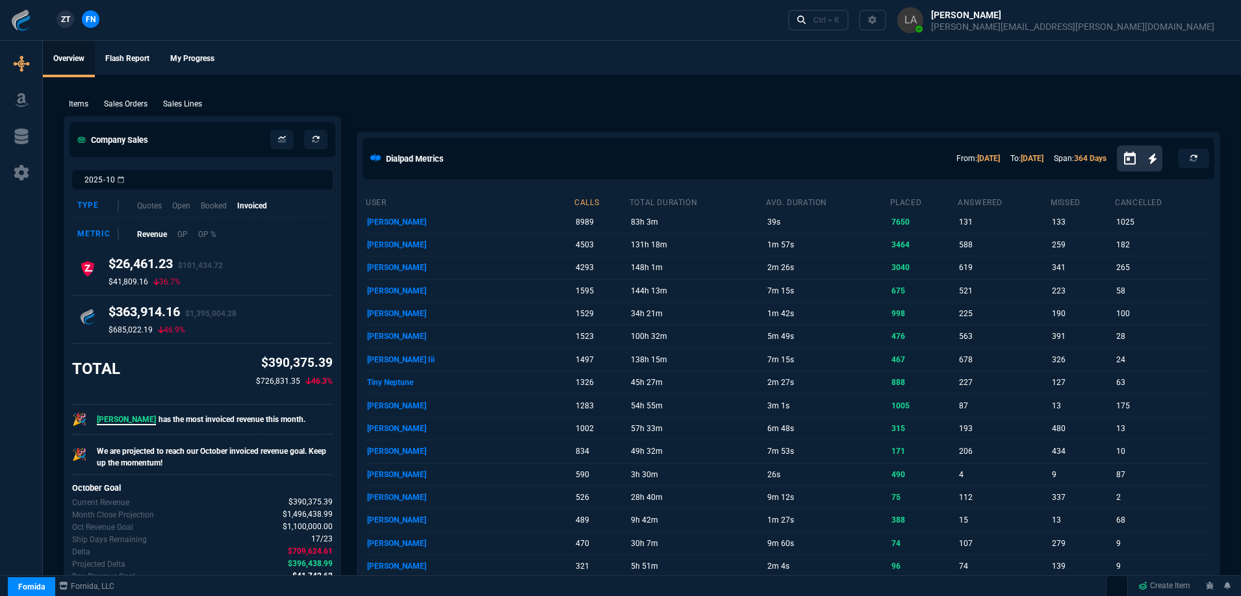
click at [189, 101] on p "Sales Lines" at bounding box center [182, 104] width 39 height 12
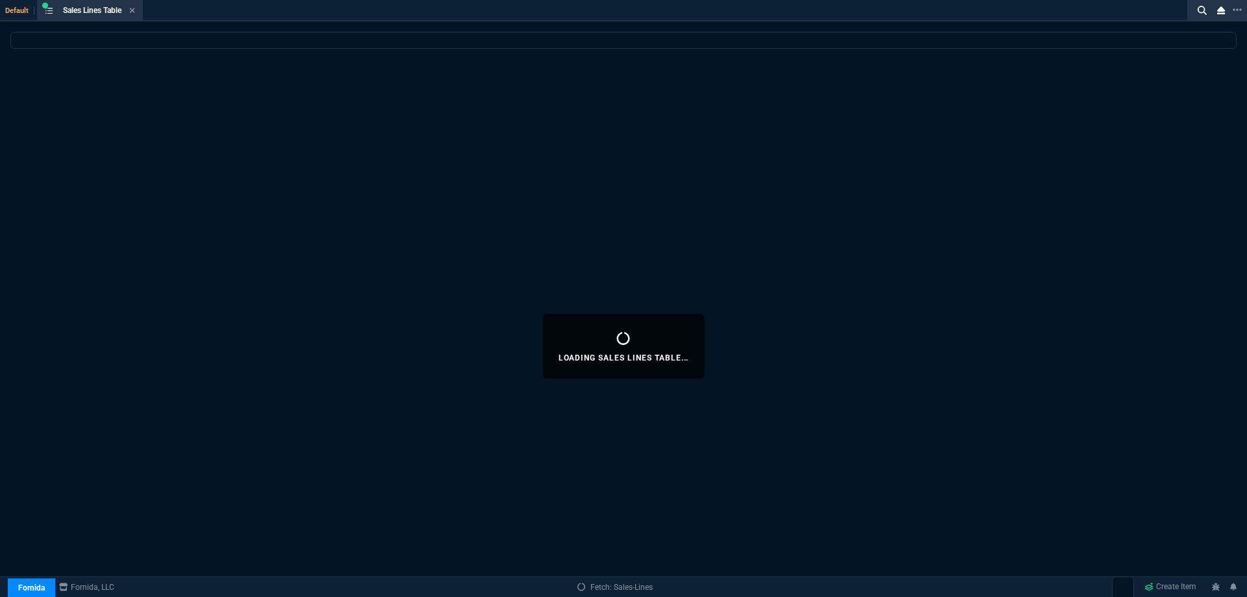
select select
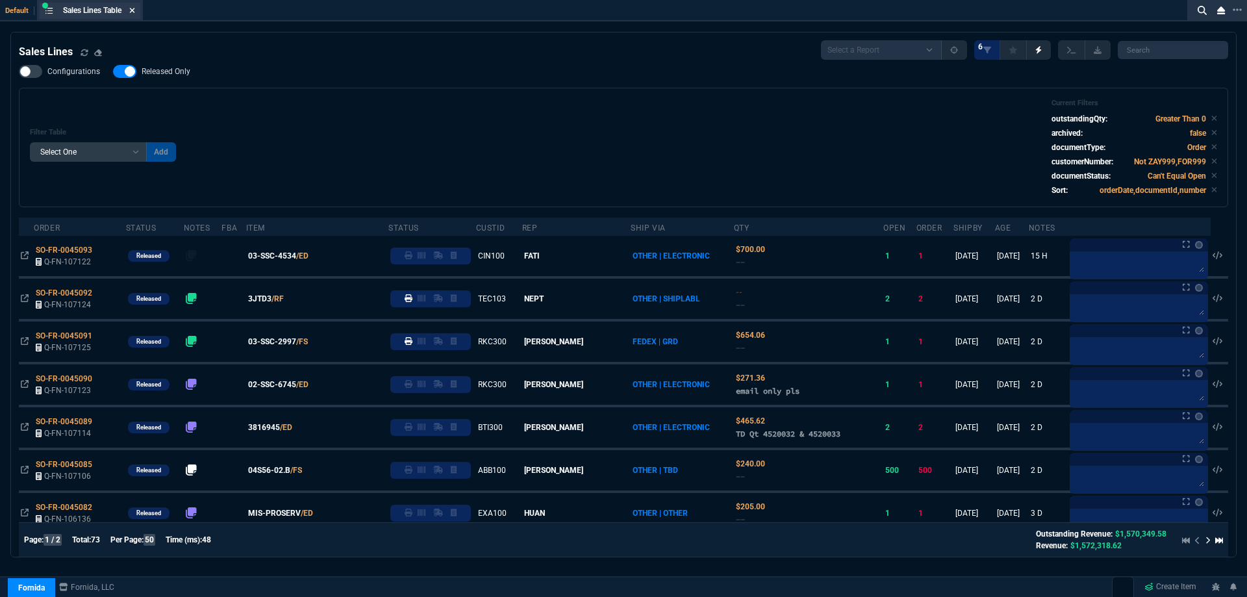
click at [135, 15] on fa-icon at bounding box center [132, 10] width 6 height 9
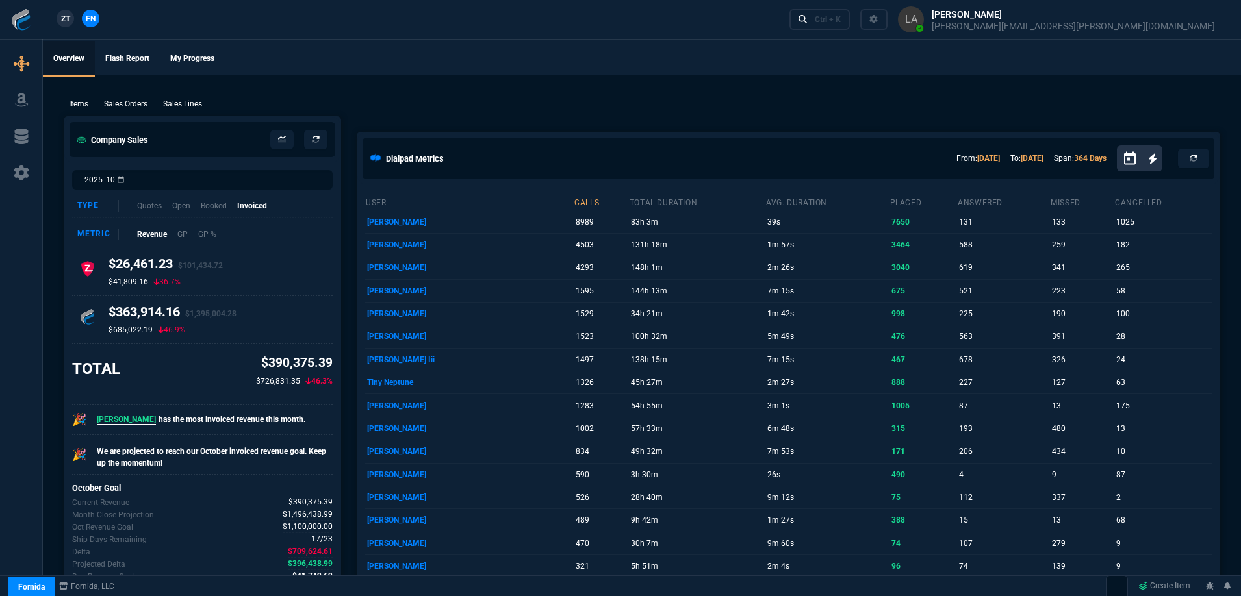
click at [69, 22] on span "ZT" at bounding box center [65, 19] width 9 height 12
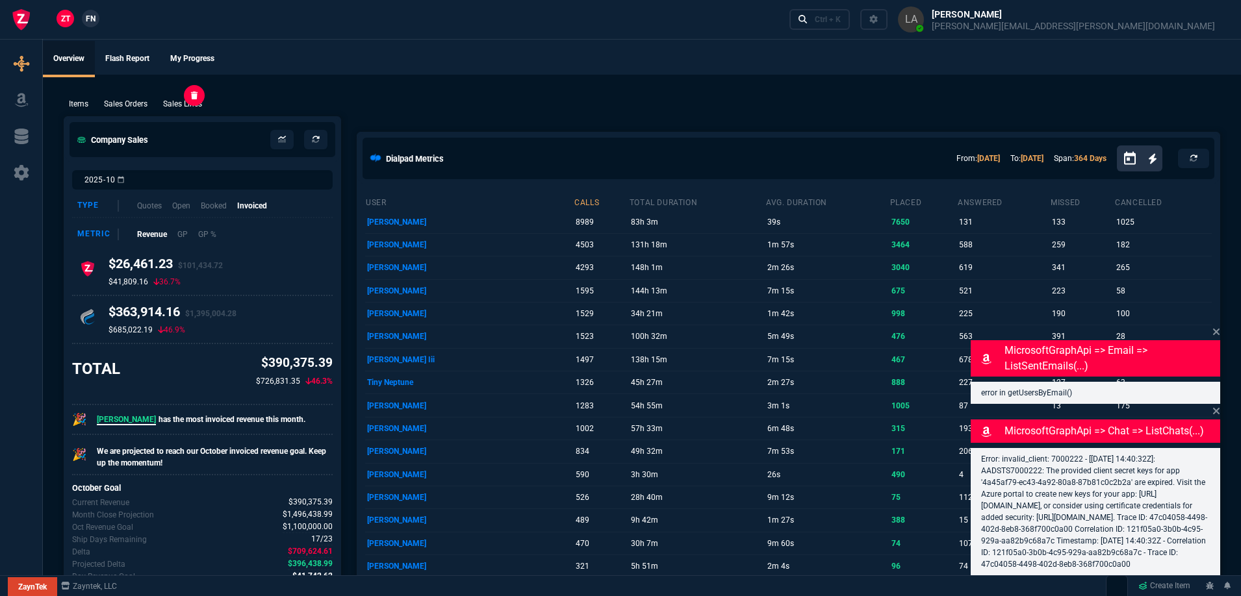
click at [194, 105] on p "Sales Lines" at bounding box center [182, 104] width 39 height 12
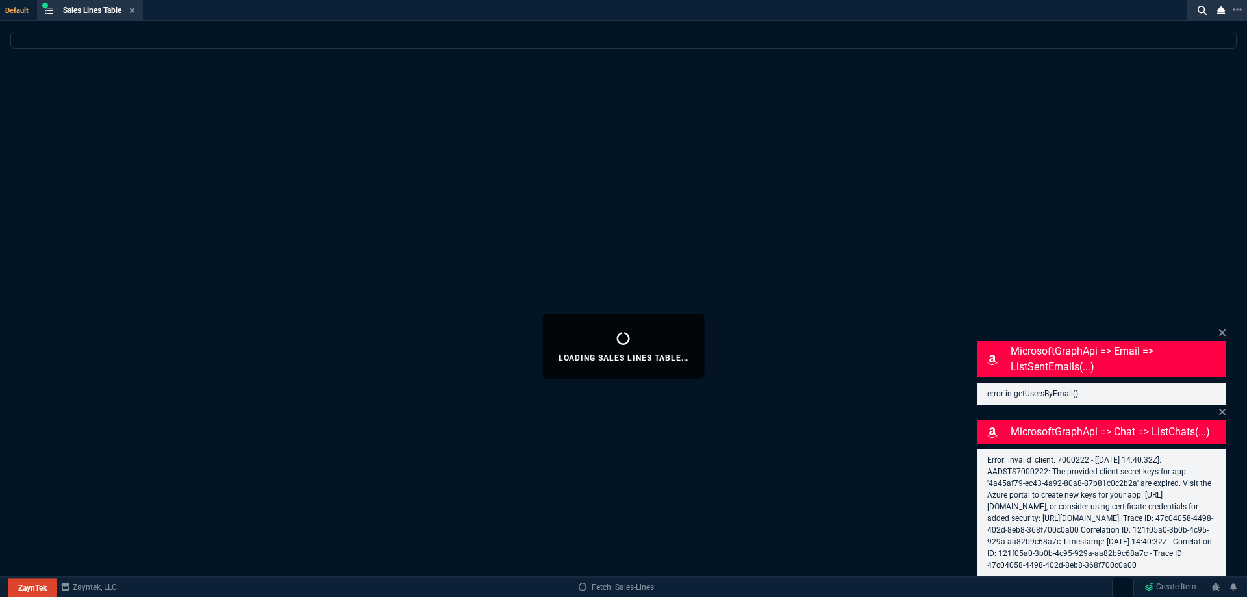
select select
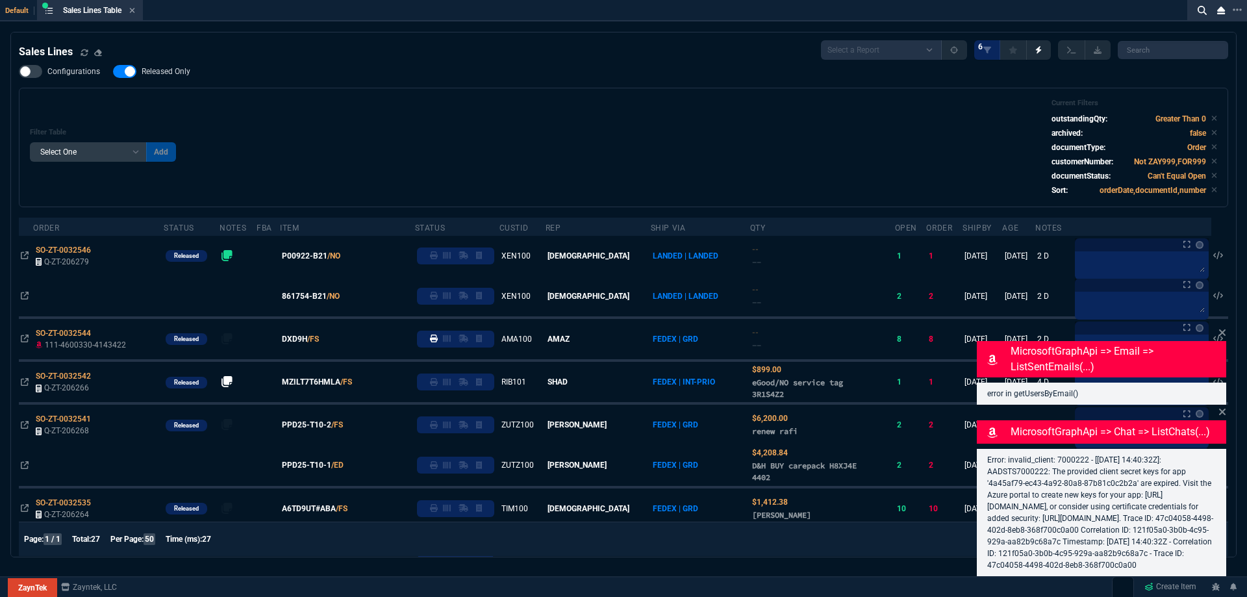
drag, startPoint x: 157, startPoint y: 73, endPoint x: 534, endPoint y: 103, distance: 378.5
click at [156, 73] on span "Released Only" at bounding box center [166, 71] width 49 height 10
click at [113, 72] on input "Released Only" at bounding box center [112, 71] width 1 height 1
checkbox input "false"
click at [544, 103] on div "Filter Table Select One Add Filter () Age () ATS () Cond (itemVariantCode) Cust…" at bounding box center [623, 147] width 1187 height 97
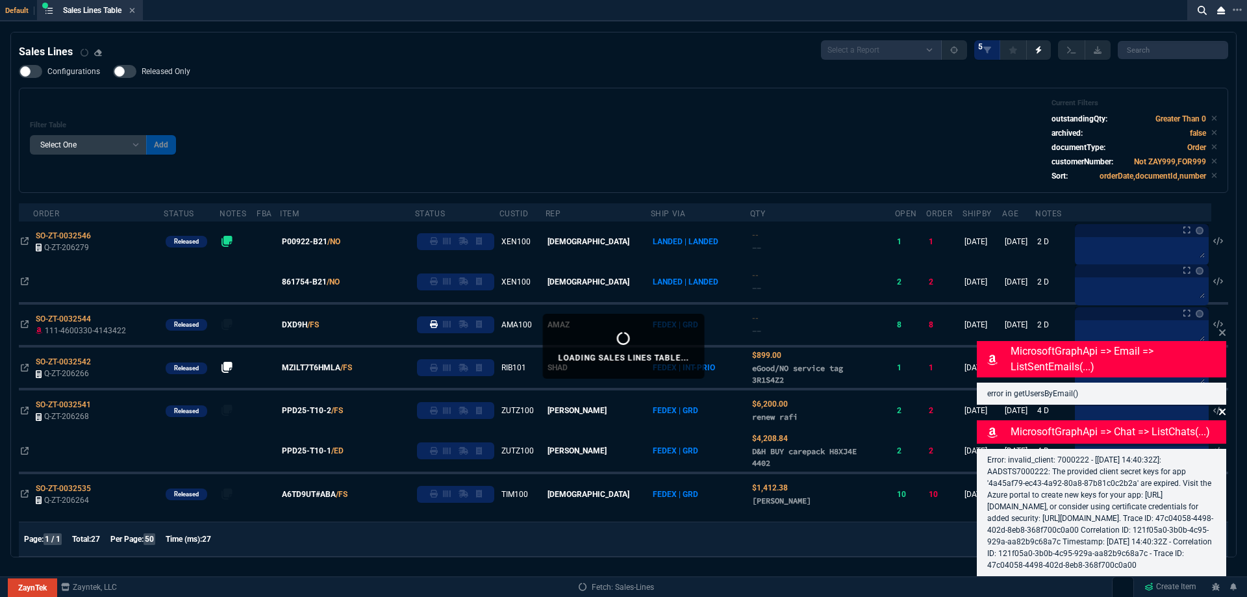
click at [1224, 329] on icon at bounding box center [1222, 332] width 6 height 6
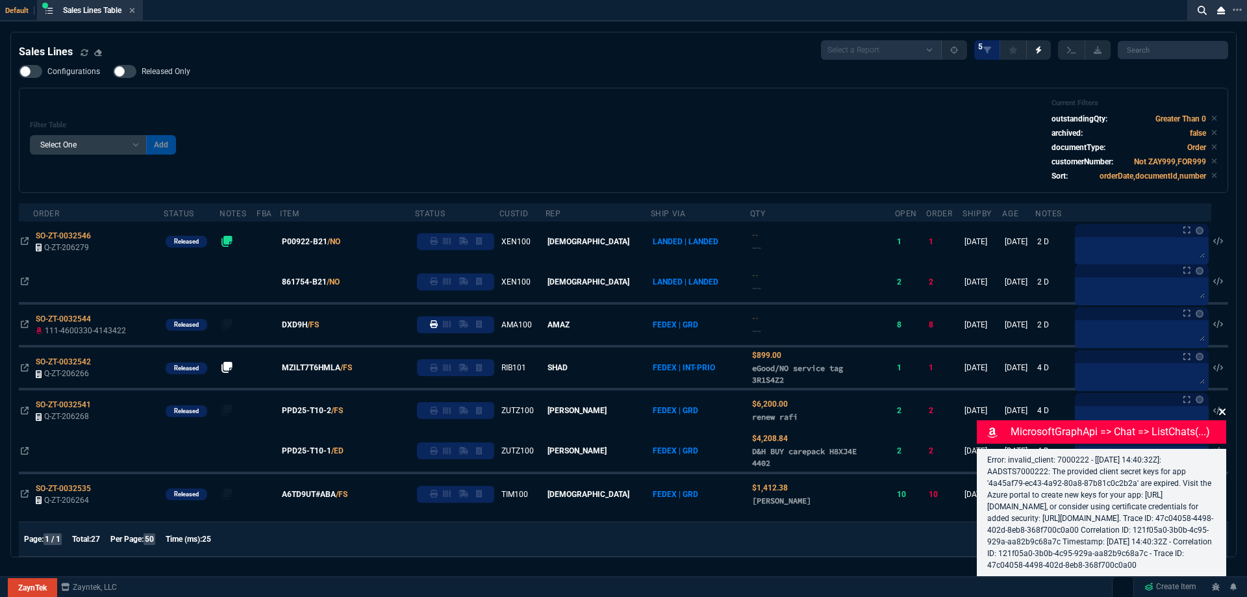
click at [1222, 409] on icon at bounding box center [1222, 412] width 6 height 6
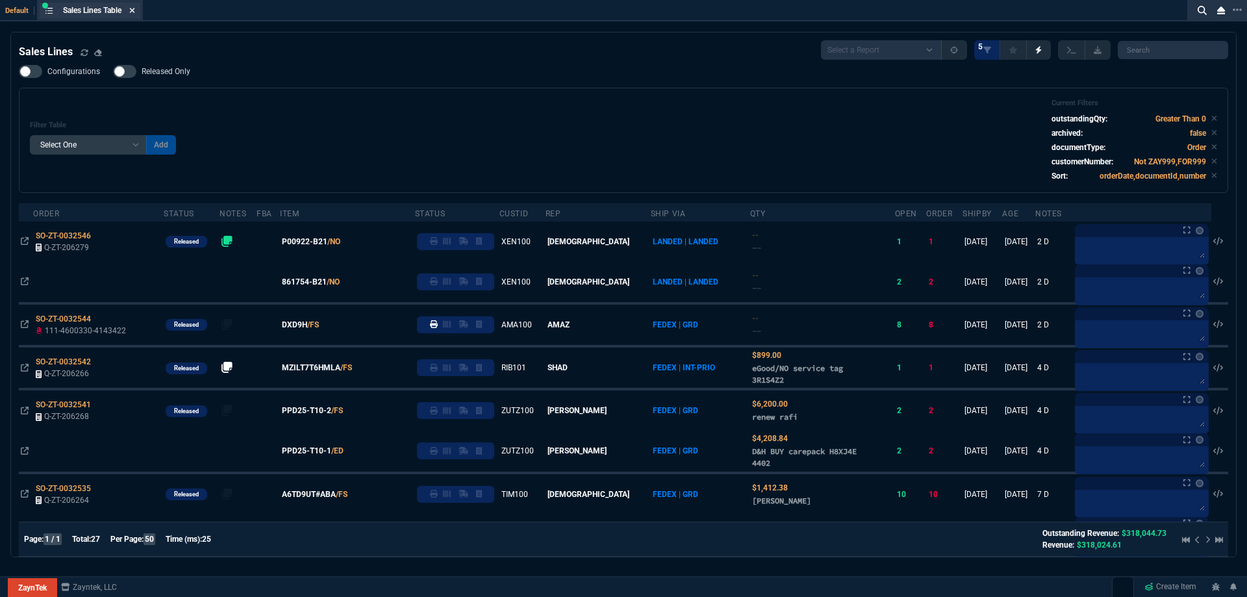
click at [135, 12] on icon at bounding box center [132, 10] width 6 height 8
